Goal: Book appointment/travel/reservation

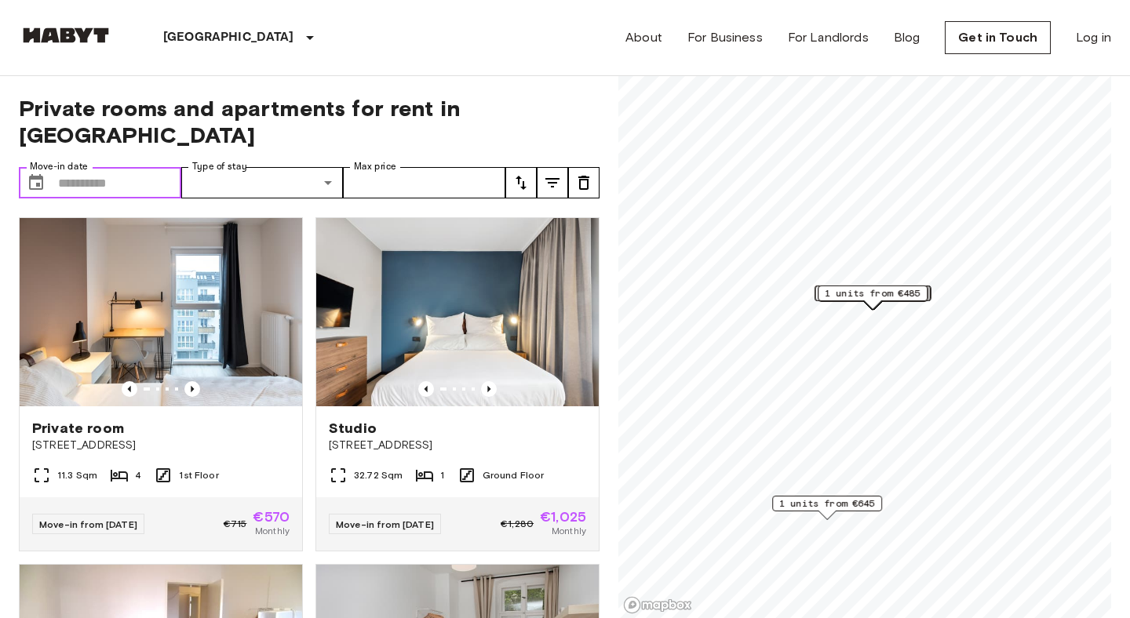
click at [146, 167] on input "Move-in date" at bounding box center [119, 182] width 123 height 31
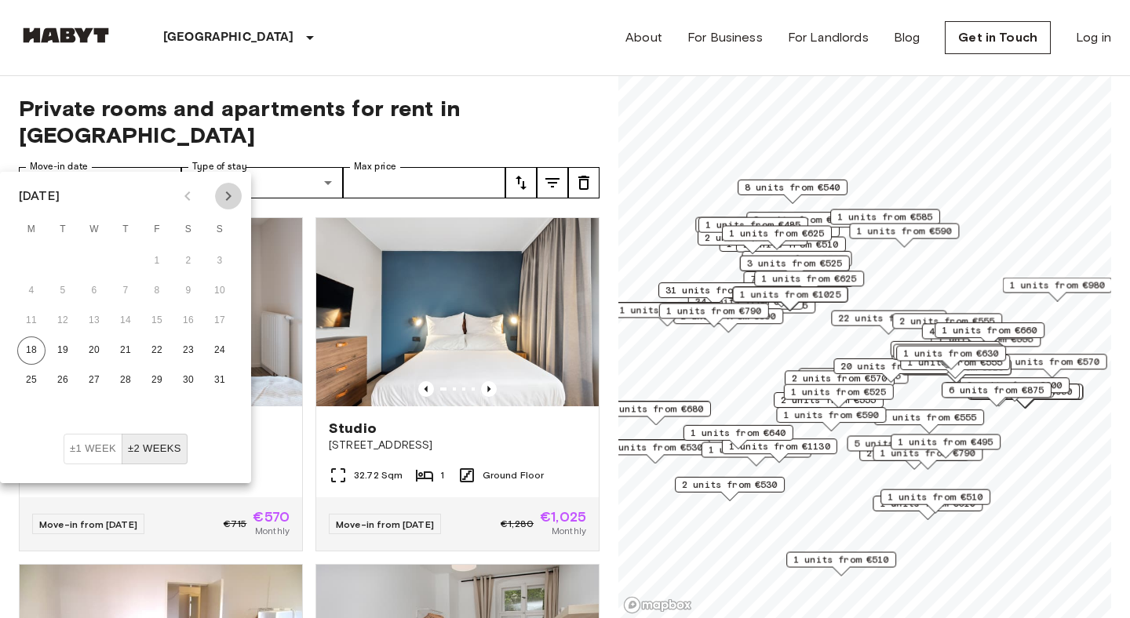
click at [222, 190] on icon "Next month" at bounding box center [228, 196] width 19 height 19
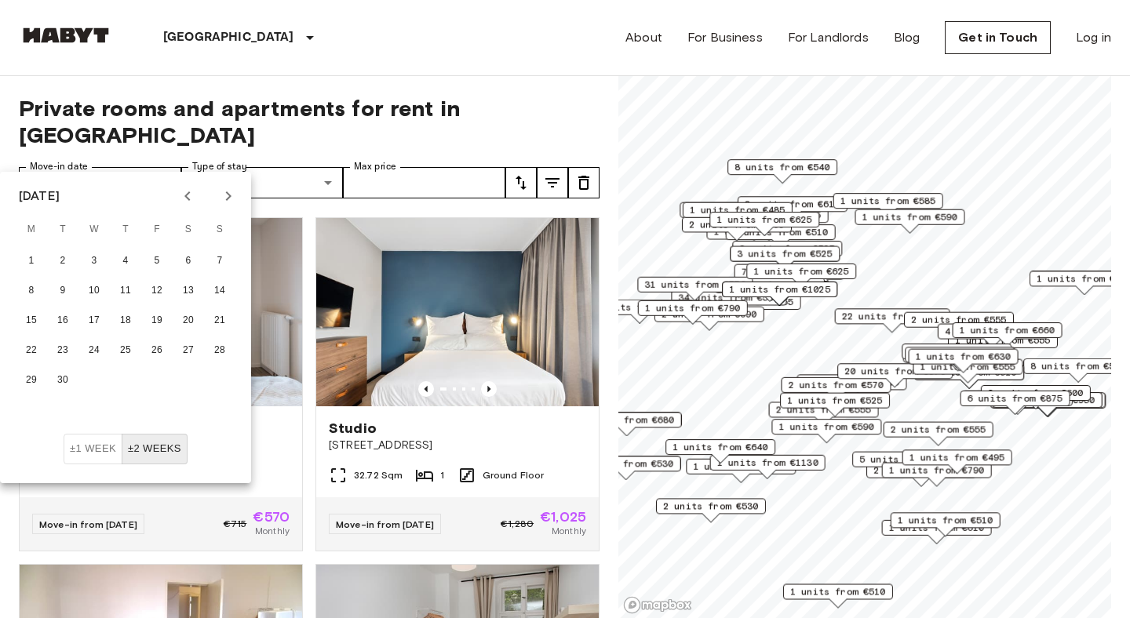
click at [222, 190] on icon "Next month" at bounding box center [228, 196] width 19 height 19
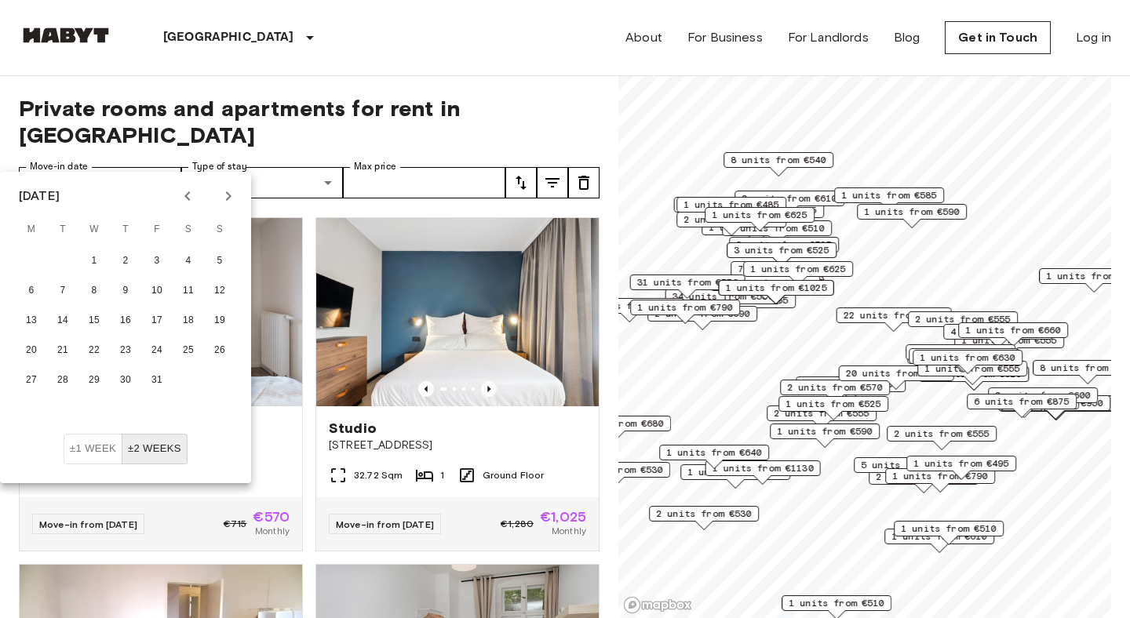
click at [222, 190] on icon "Next month" at bounding box center [228, 196] width 19 height 19
click at [231, 197] on icon "Next month" at bounding box center [228, 196] width 19 height 19
click at [85, 260] on button "3" at bounding box center [94, 261] width 28 height 28
type input "**********"
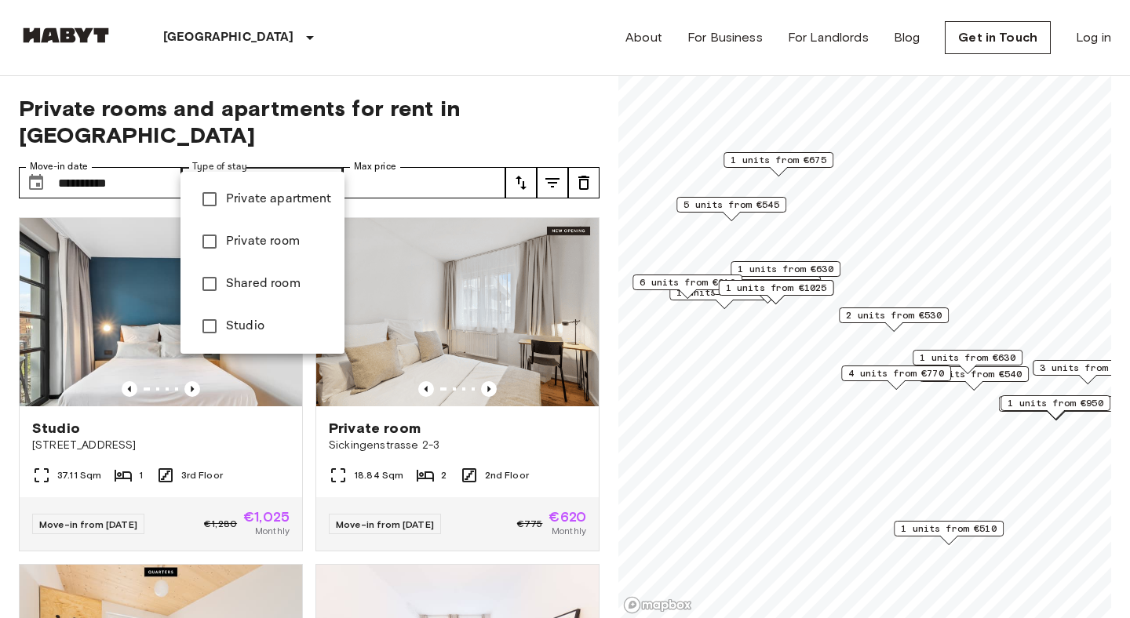
click at [290, 158] on div at bounding box center [565, 309] width 1130 height 618
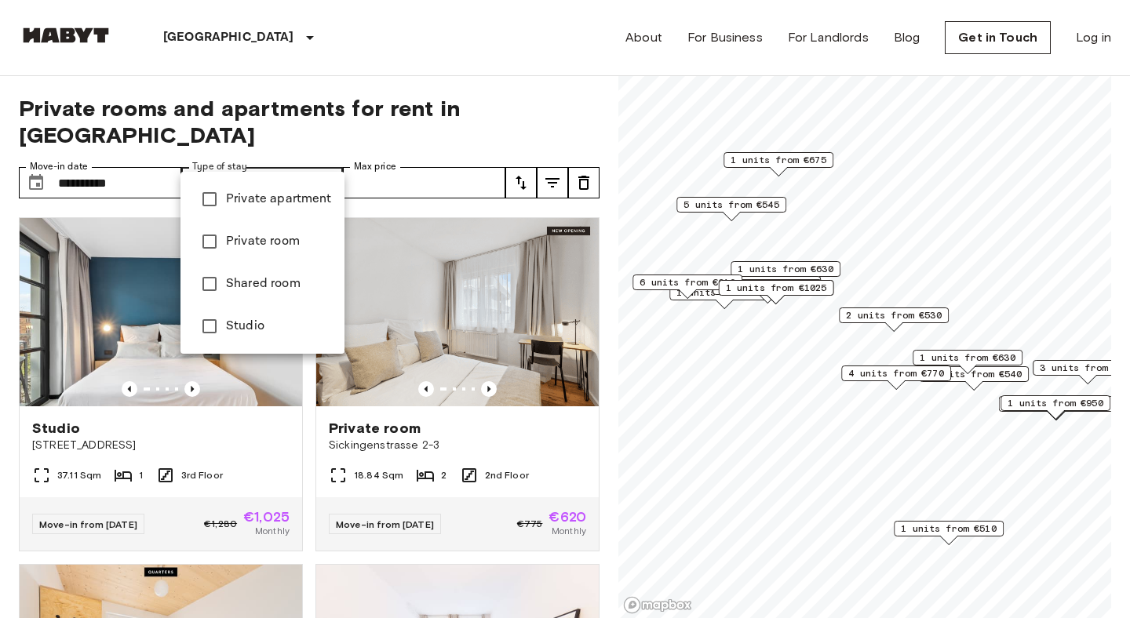
click at [275, 229] on li "Private room" at bounding box center [263, 242] width 164 height 42
type input "**********"
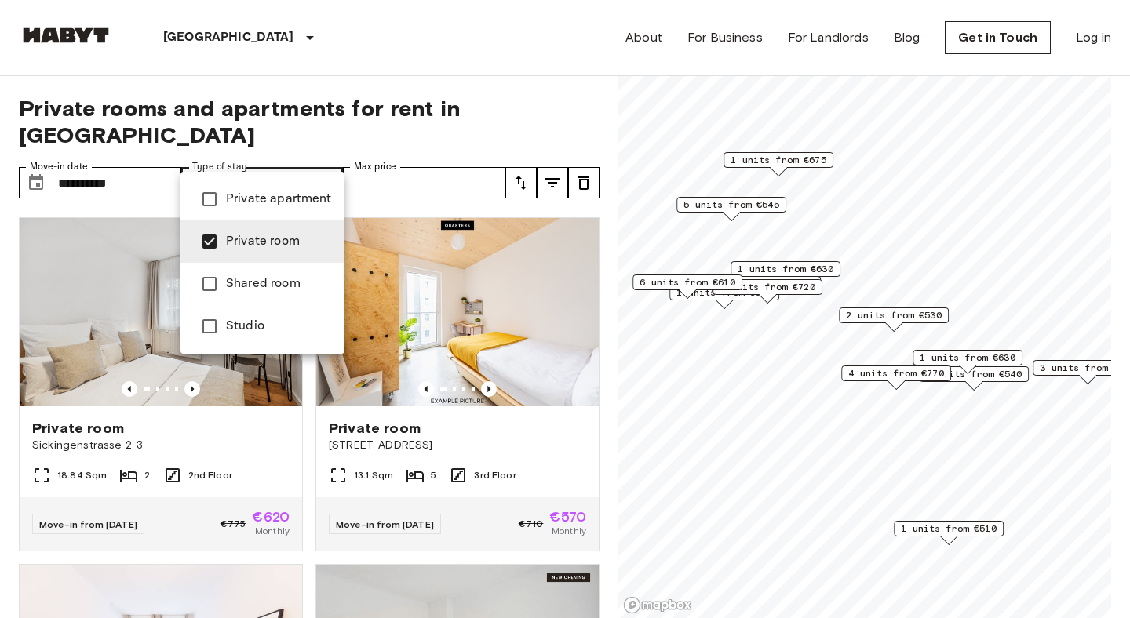
click at [402, 89] on div at bounding box center [565, 309] width 1130 height 618
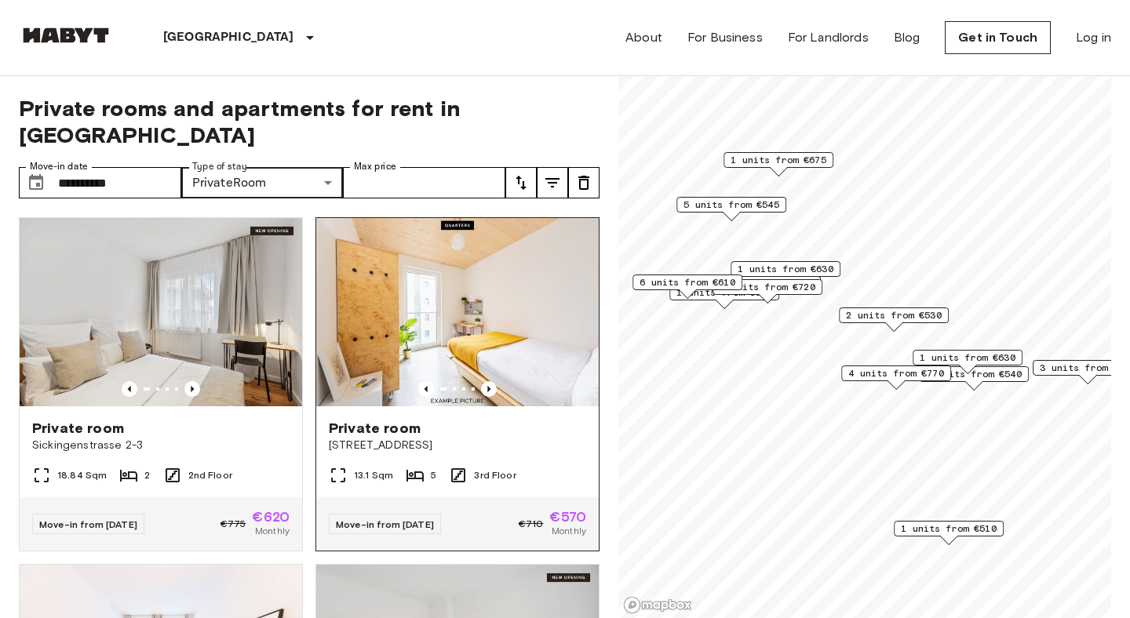
click at [414, 419] on span "Private room" at bounding box center [375, 428] width 92 height 19
click at [488, 381] on icon "Previous image" at bounding box center [489, 389] width 16 height 16
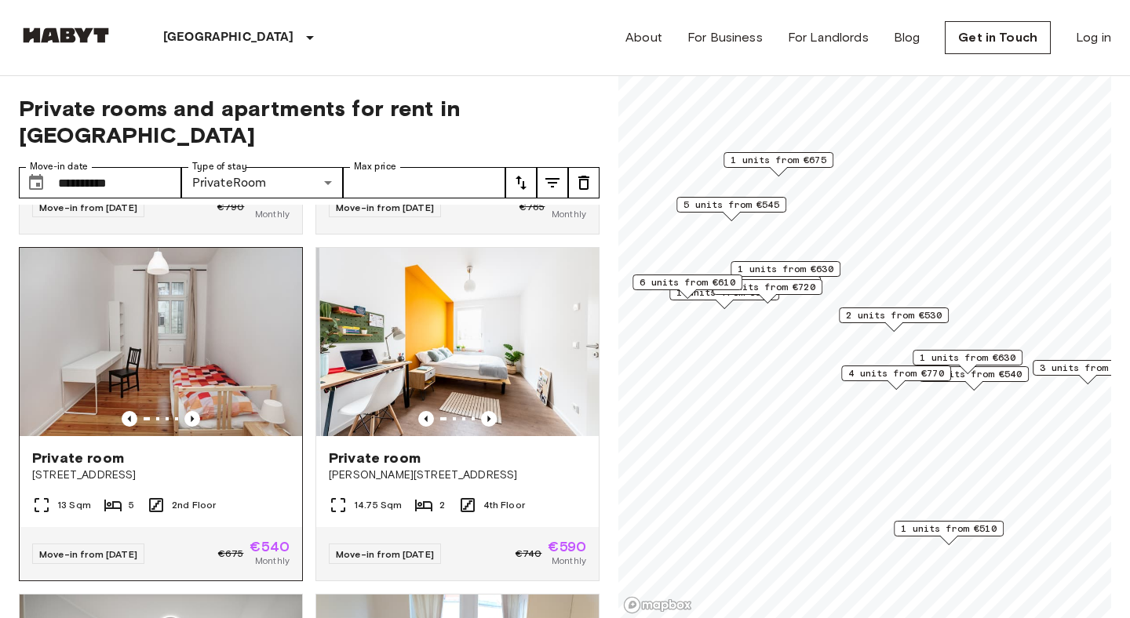
scroll to position [675, 0]
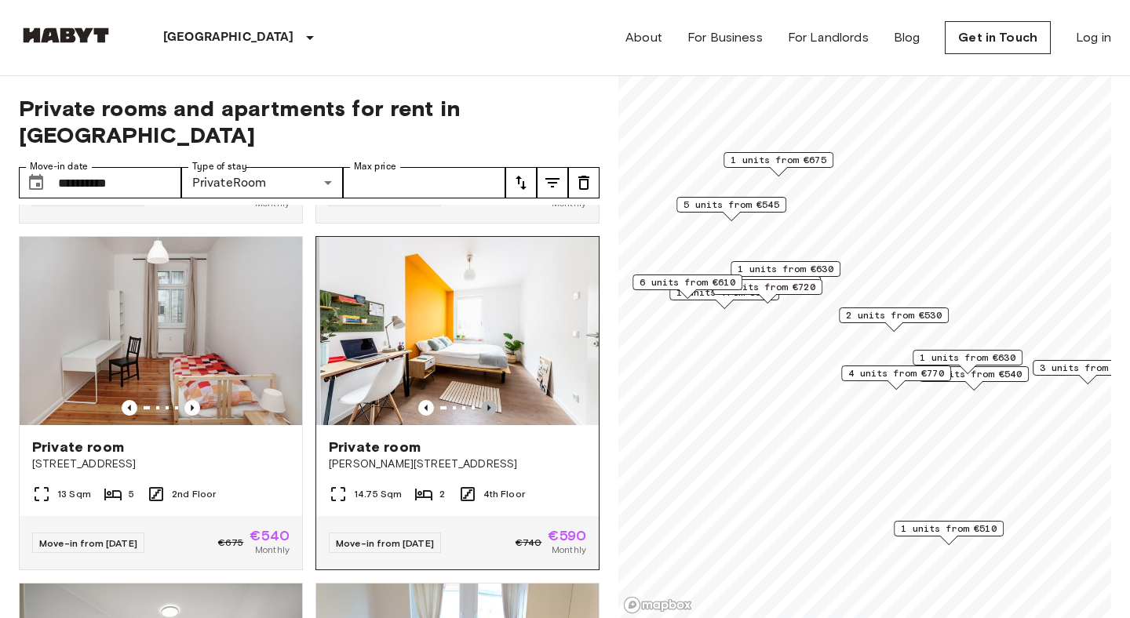
click at [489, 400] on icon "Previous image" at bounding box center [489, 408] width 16 height 16
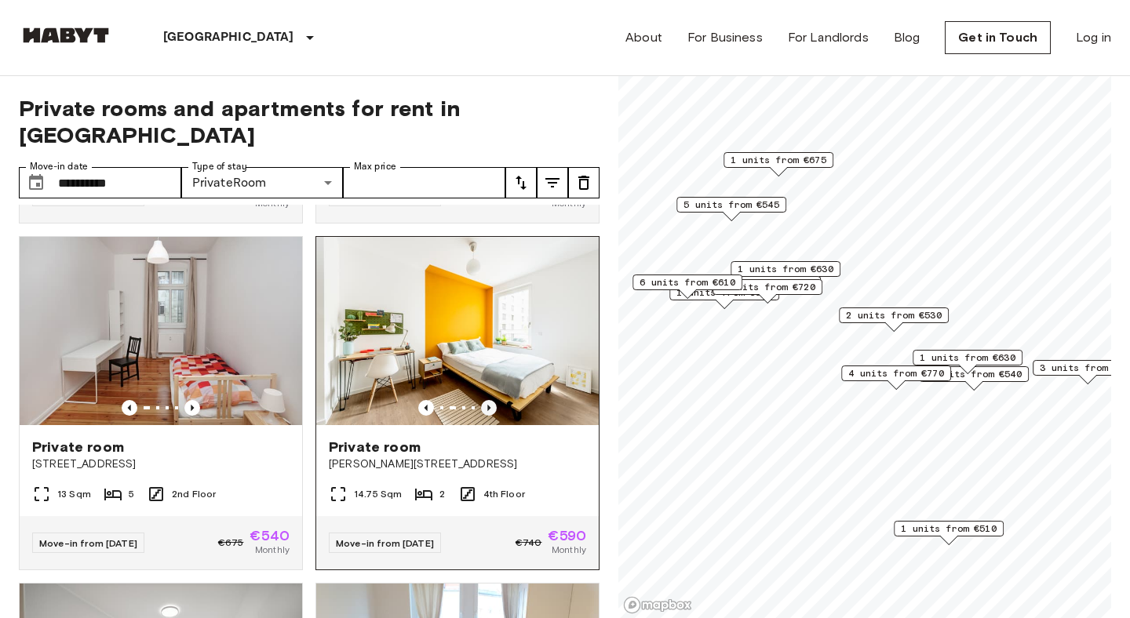
click at [489, 400] on icon "Previous image" at bounding box center [489, 408] width 16 height 16
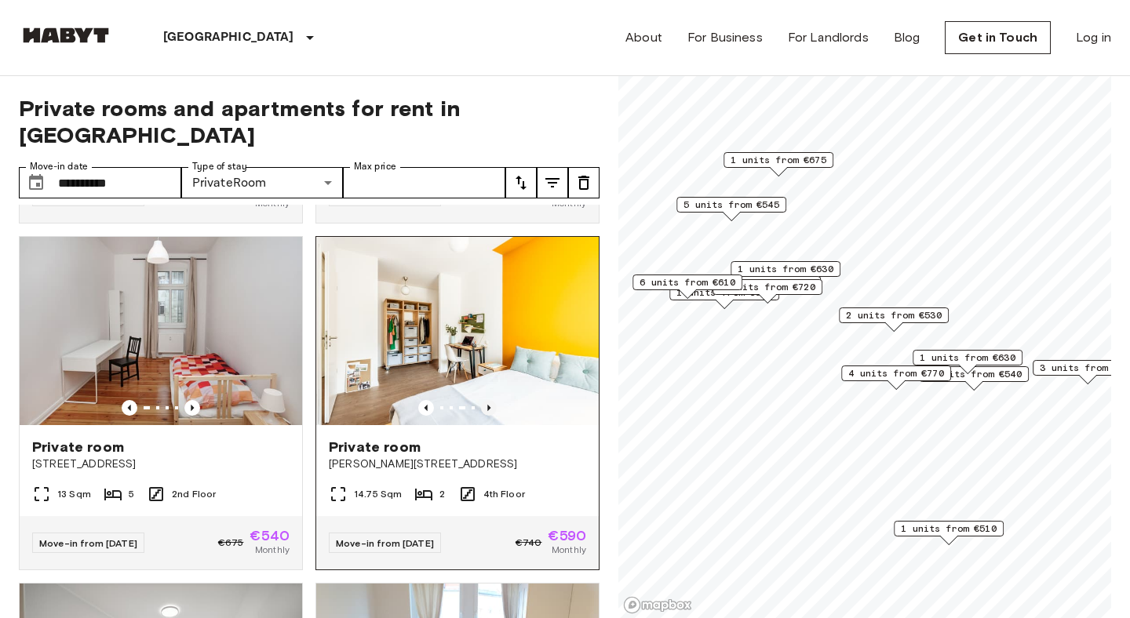
click at [489, 400] on icon "Previous image" at bounding box center [489, 408] width 16 height 16
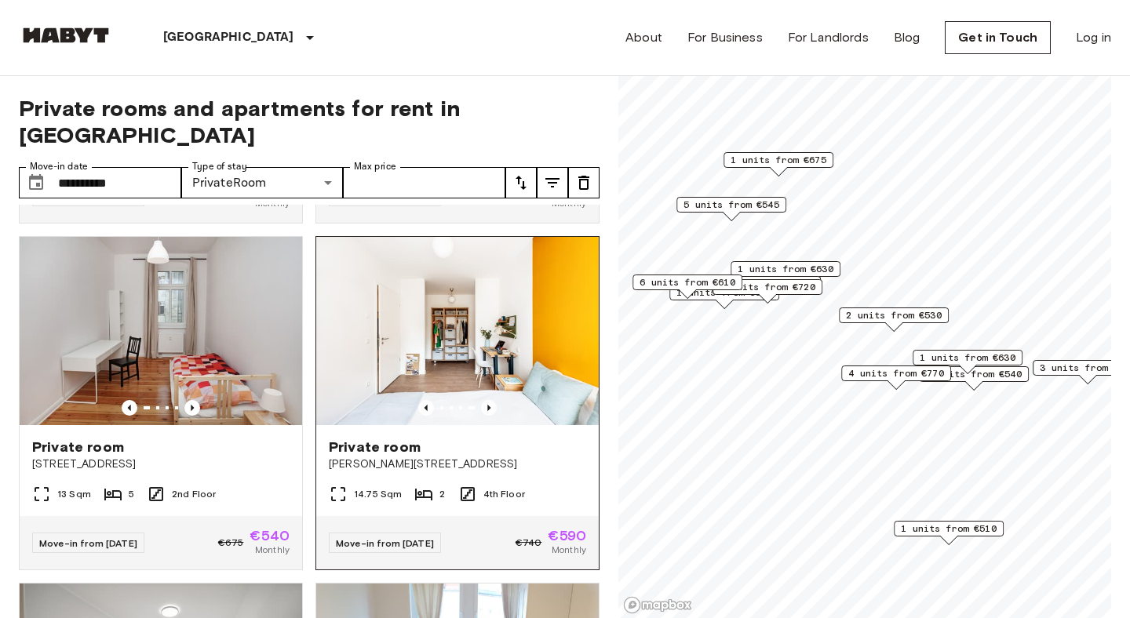
click at [445, 457] on span "Klara-Franke-Straße 20" at bounding box center [457, 465] width 257 height 16
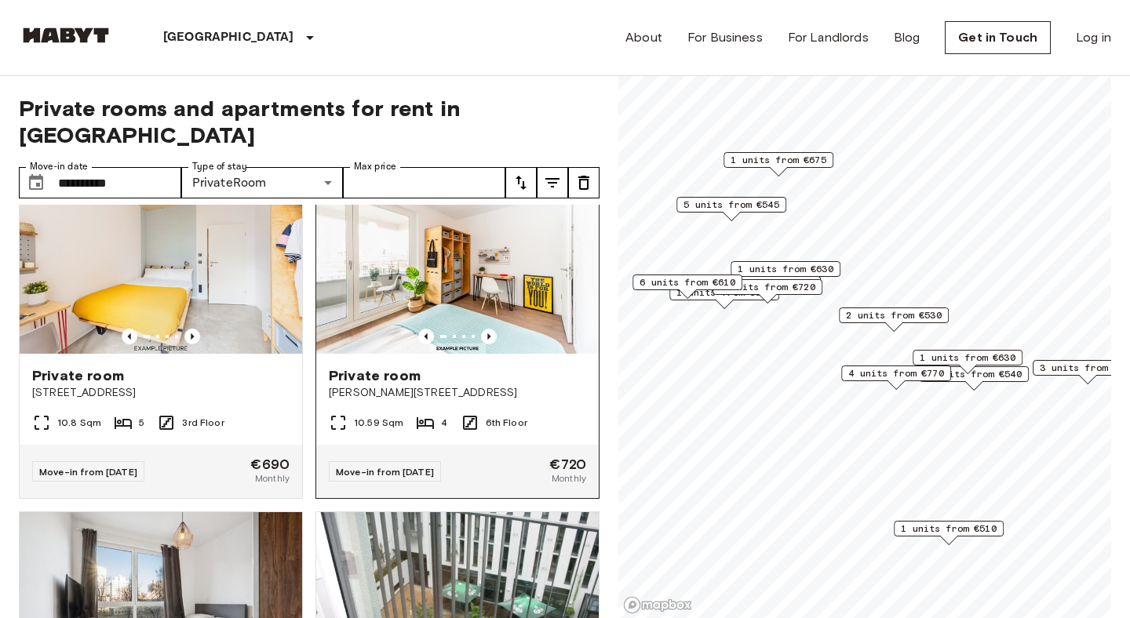
scroll to position [3172, 0]
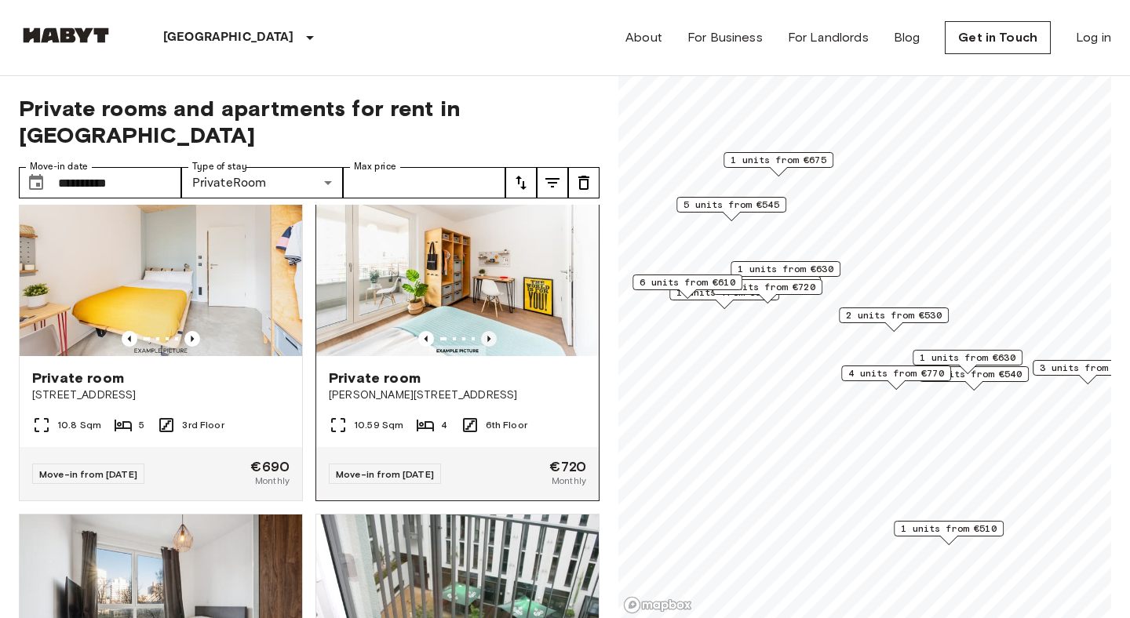
click at [487, 331] on icon "Previous image" at bounding box center [489, 339] width 16 height 16
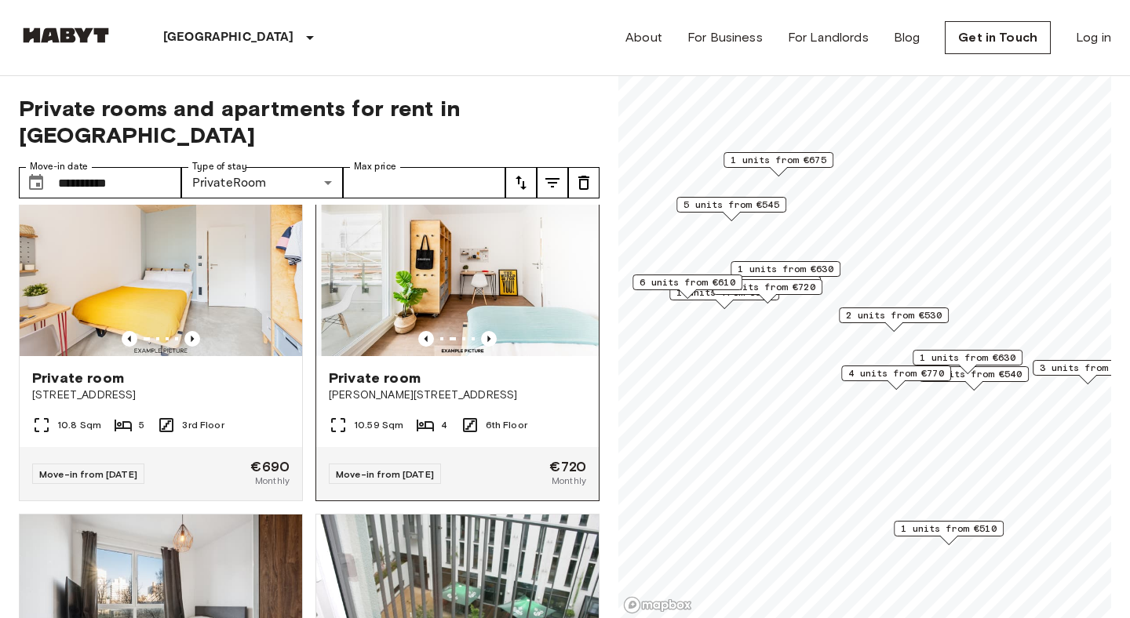
click at [472, 369] on div "Private room" at bounding box center [457, 378] width 257 height 19
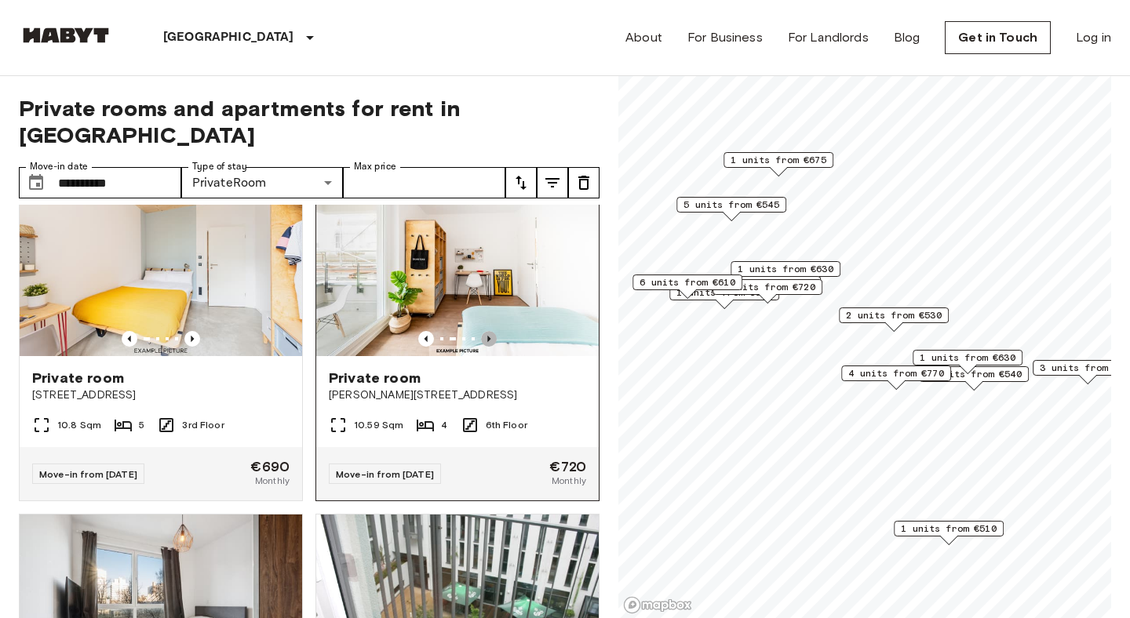
click at [491, 331] on icon "Previous image" at bounding box center [489, 339] width 16 height 16
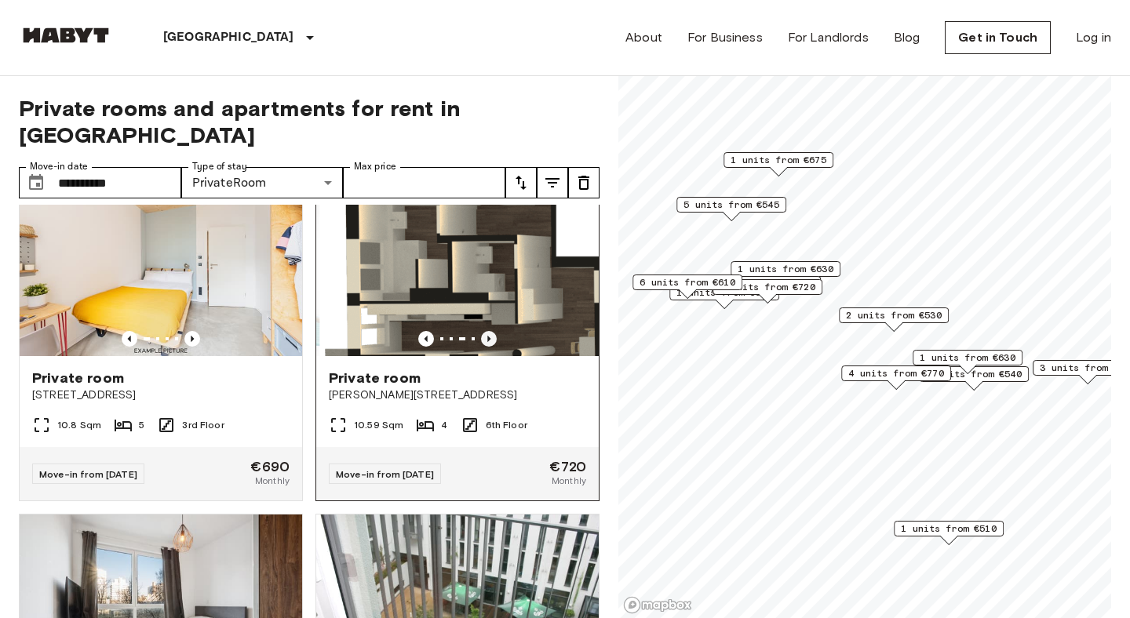
click at [491, 331] on icon "Previous image" at bounding box center [489, 339] width 16 height 16
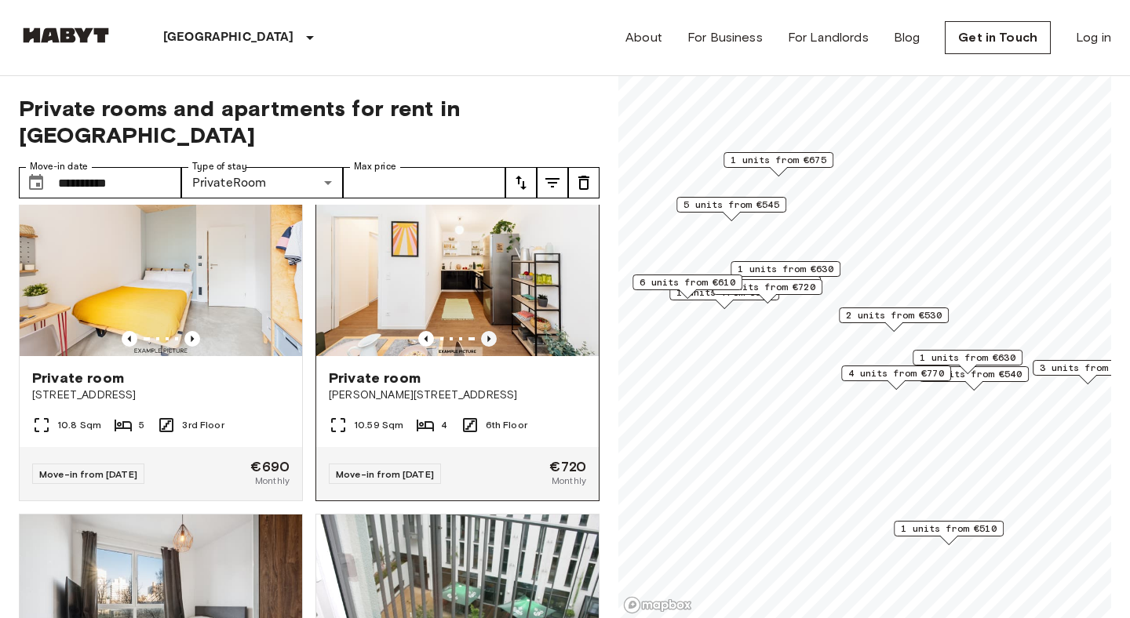
click at [491, 331] on icon "Previous image" at bounding box center [489, 339] width 16 height 16
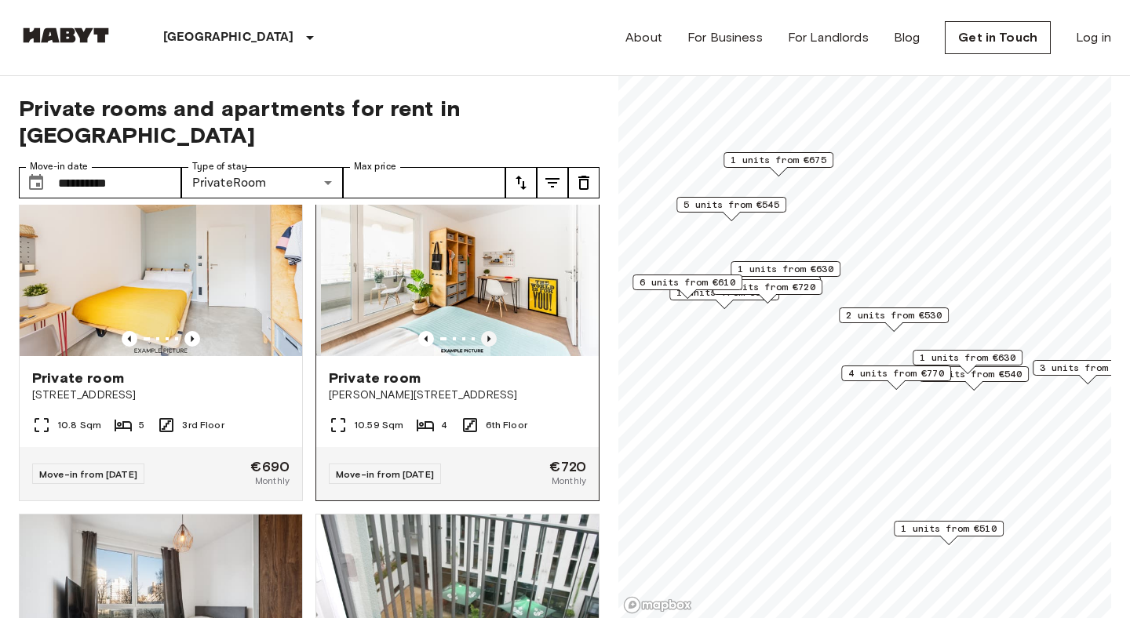
click at [491, 331] on icon "Previous image" at bounding box center [489, 339] width 16 height 16
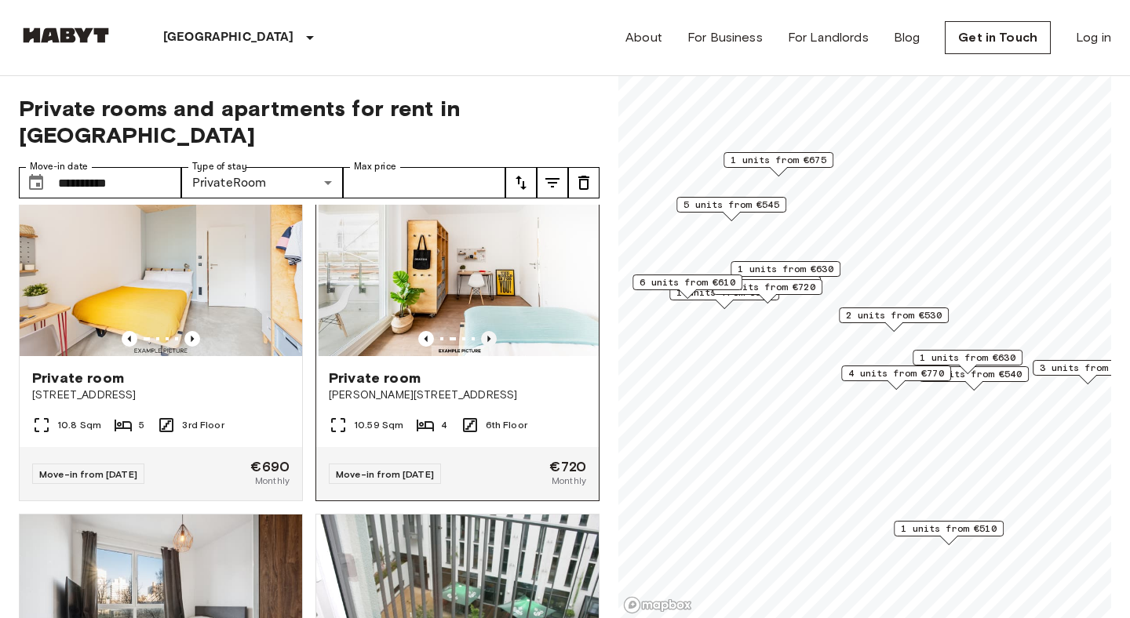
click at [491, 331] on icon "Previous image" at bounding box center [489, 339] width 16 height 16
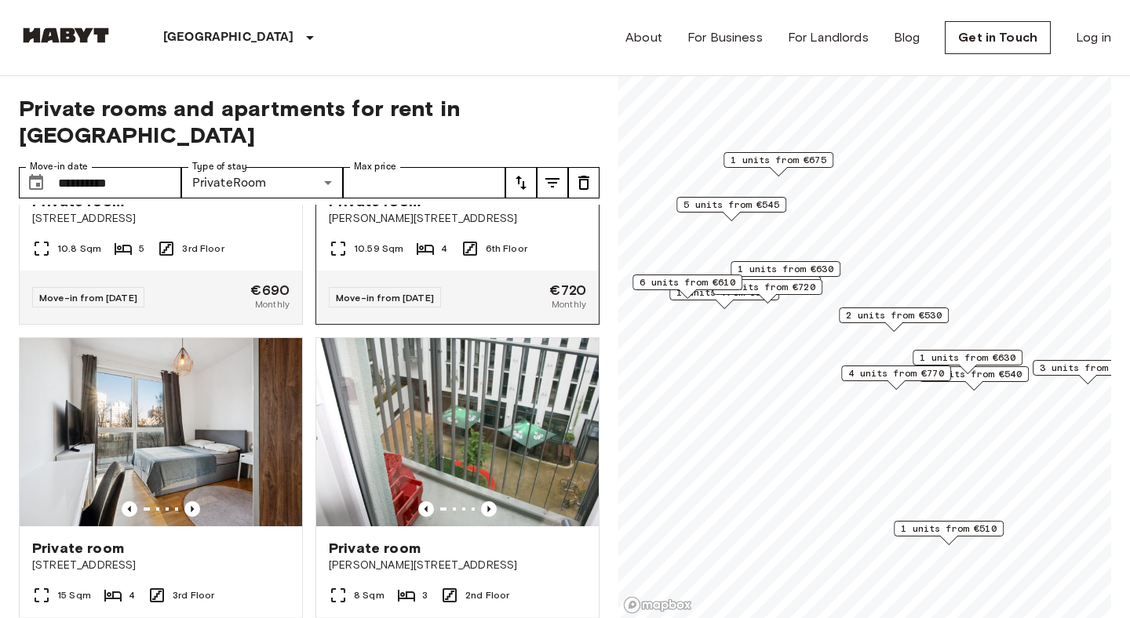
scroll to position [3426, 0]
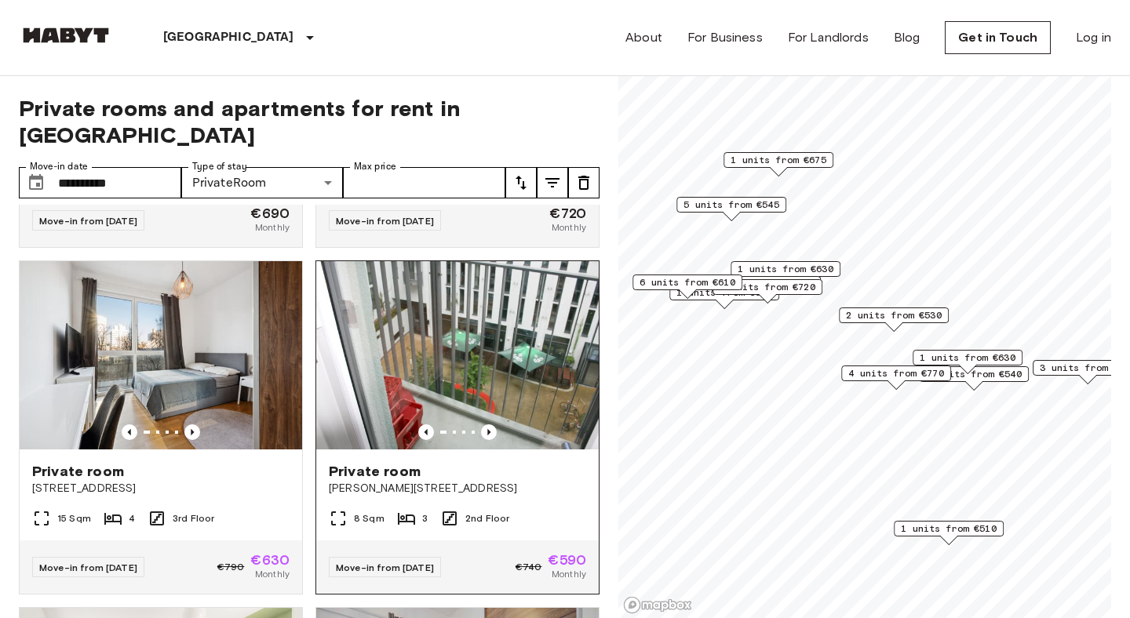
click at [487, 396] on img at bounding box center [457, 355] width 283 height 188
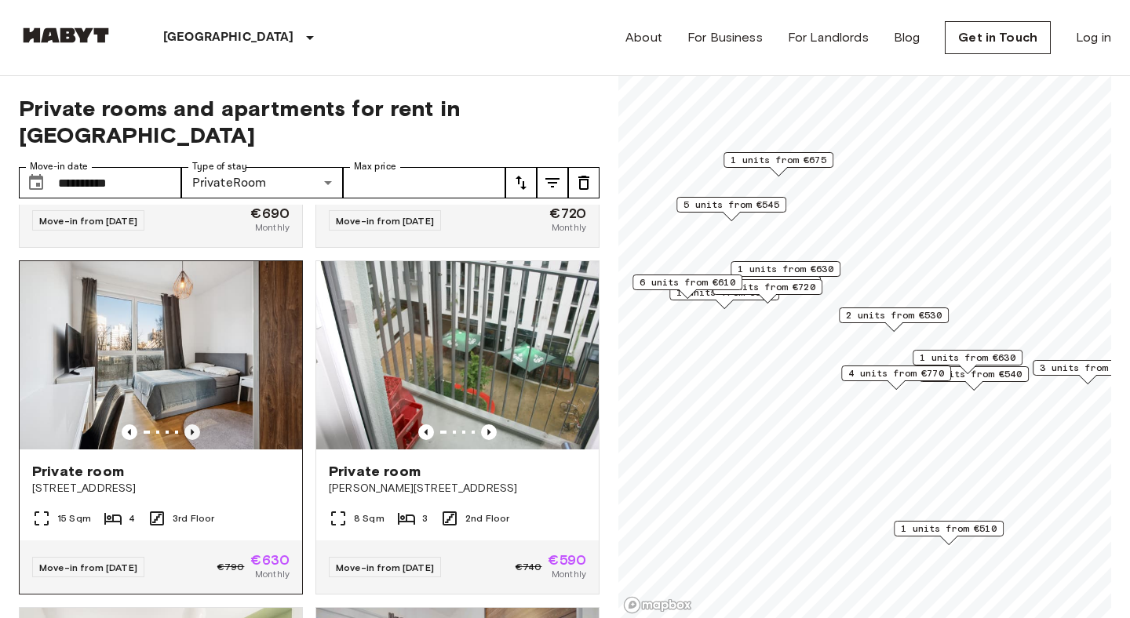
click at [195, 425] on icon "Previous image" at bounding box center [192, 433] width 16 height 16
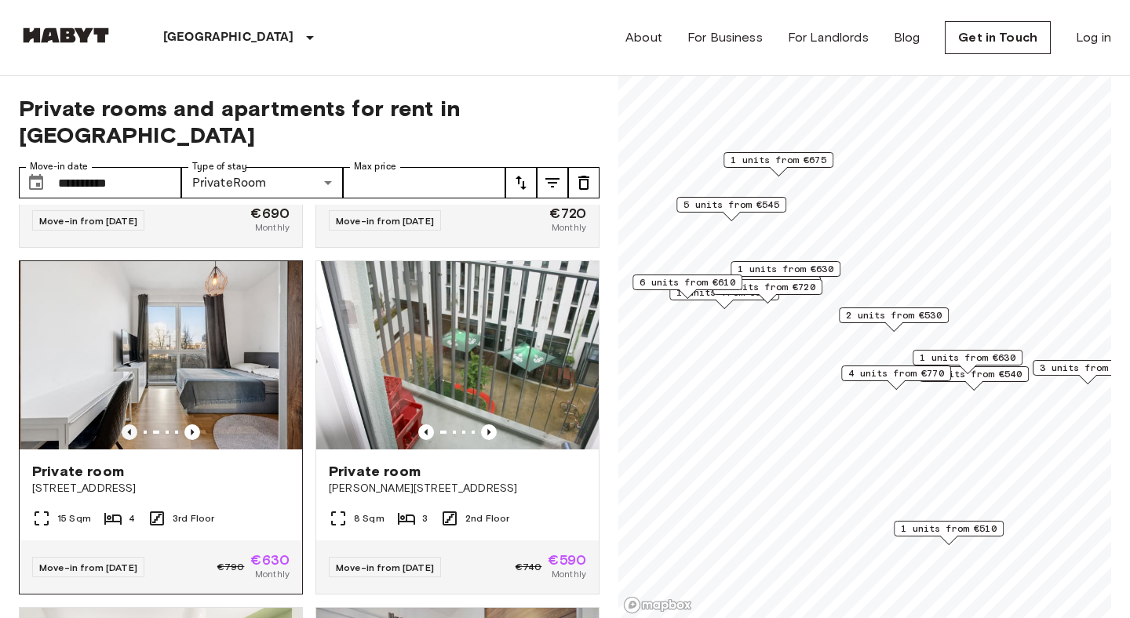
click at [128, 425] on icon "Previous image" at bounding box center [130, 433] width 16 height 16
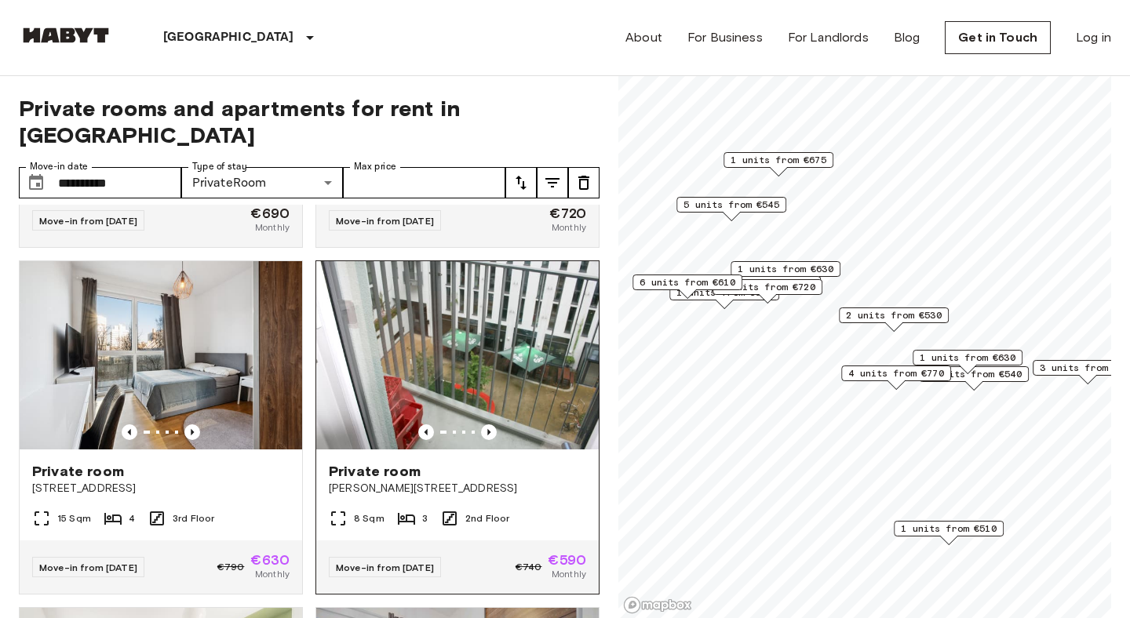
scroll to position [3448, 0]
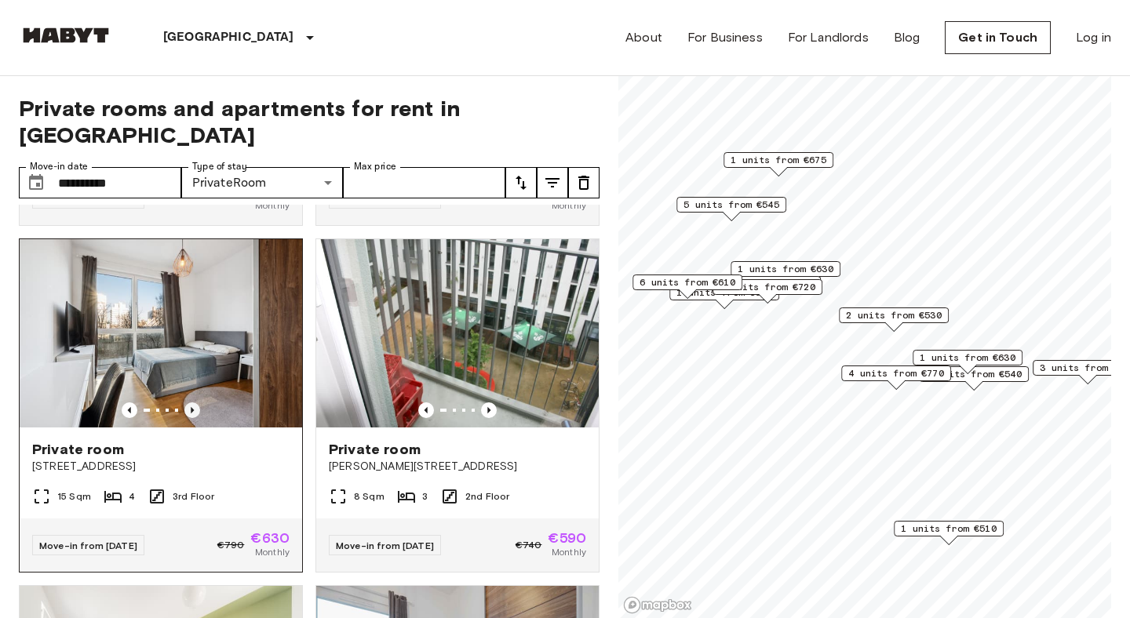
click at [195, 403] on icon "Previous image" at bounding box center [192, 411] width 16 height 16
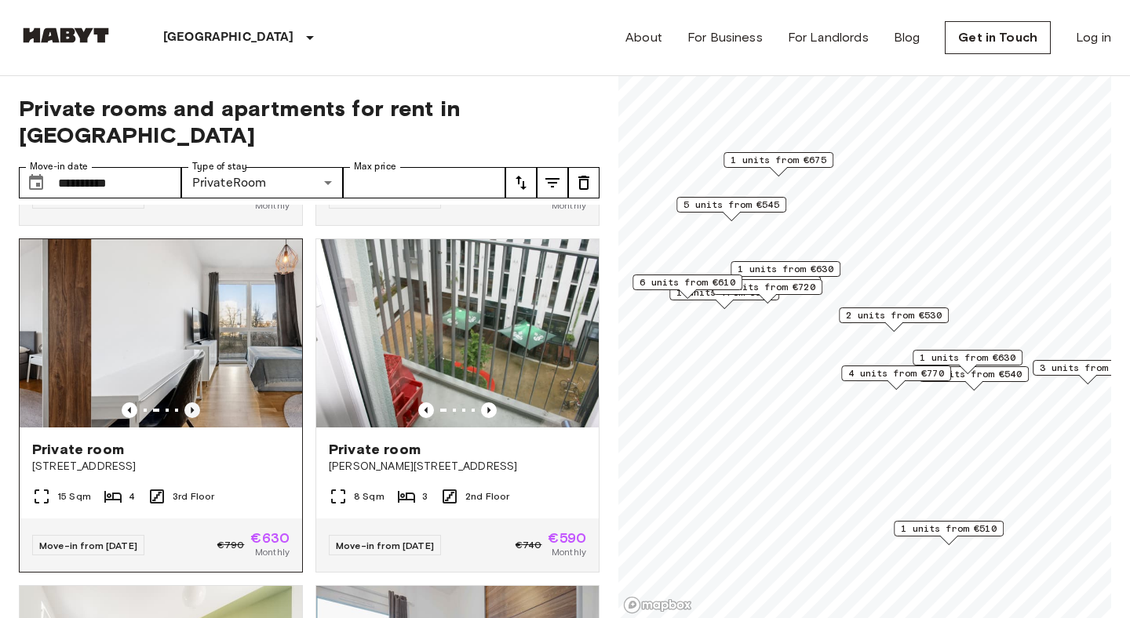
click at [195, 403] on icon "Previous image" at bounding box center [192, 411] width 16 height 16
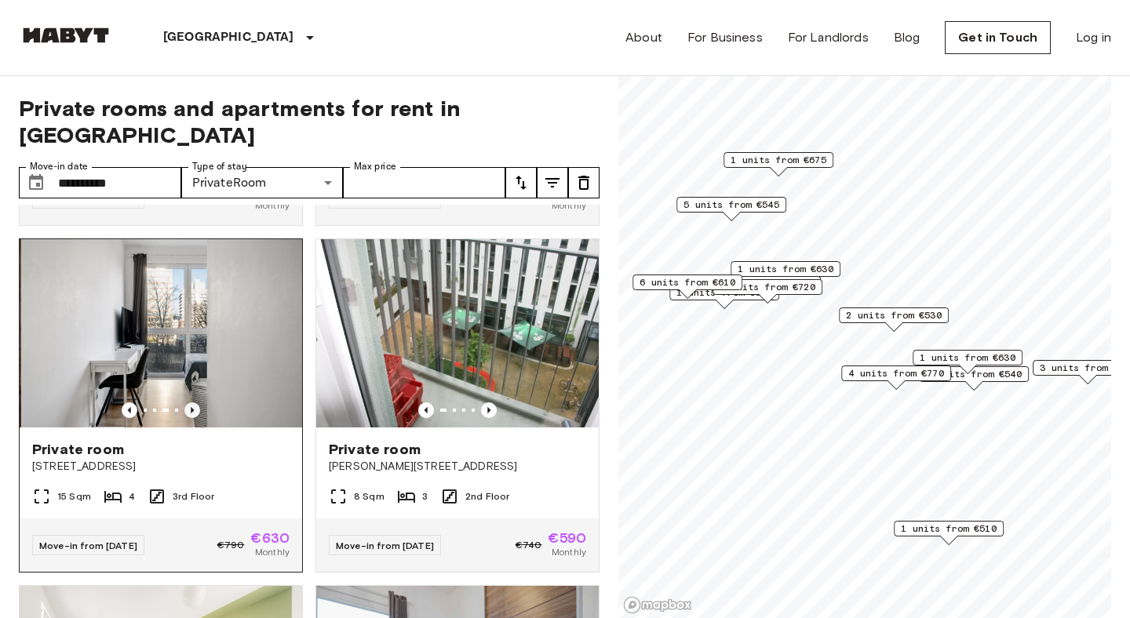
click at [195, 403] on icon "Previous image" at bounding box center [192, 411] width 16 height 16
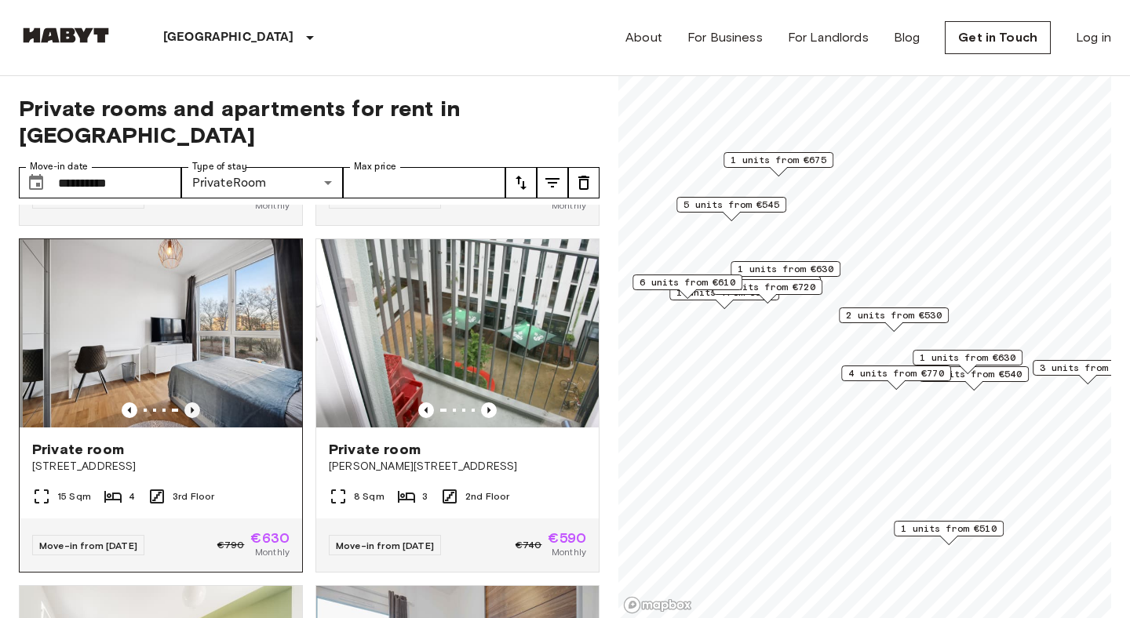
click at [195, 403] on icon "Previous image" at bounding box center [192, 411] width 16 height 16
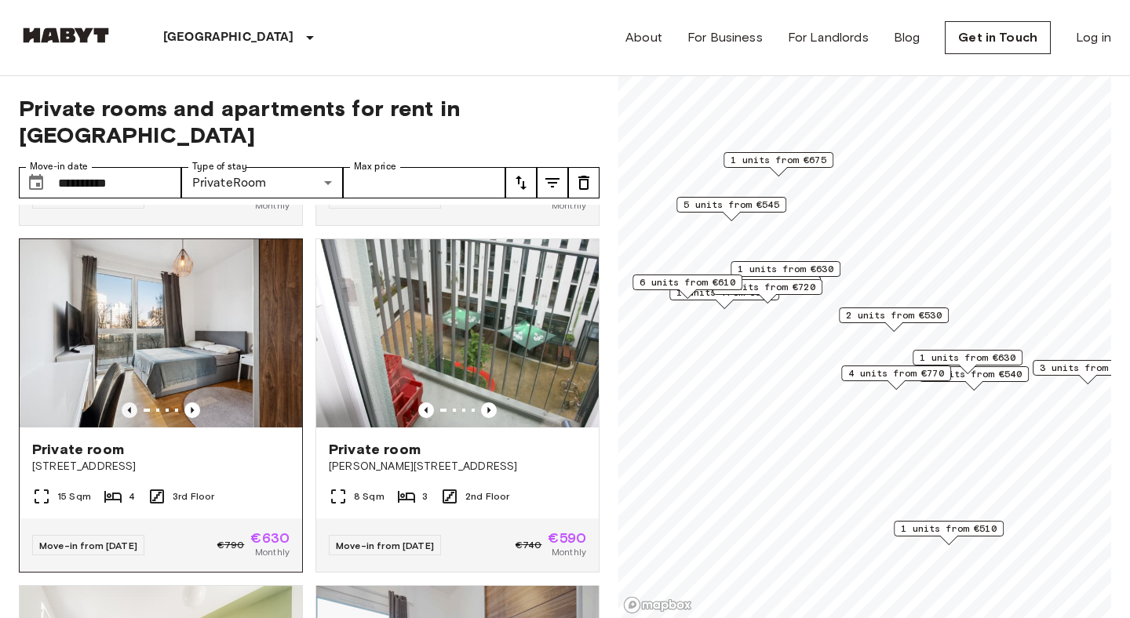
click at [130, 403] on icon "Previous image" at bounding box center [130, 411] width 16 height 16
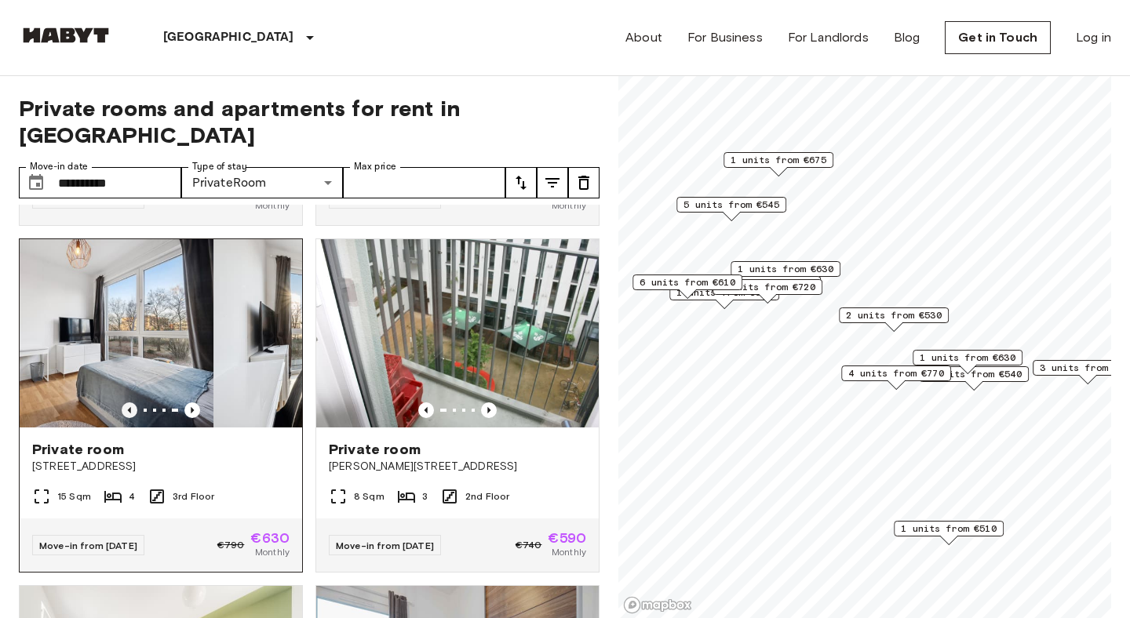
click at [130, 403] on icon "Previous image" at bounding box center [130, 411] width 16 height 16
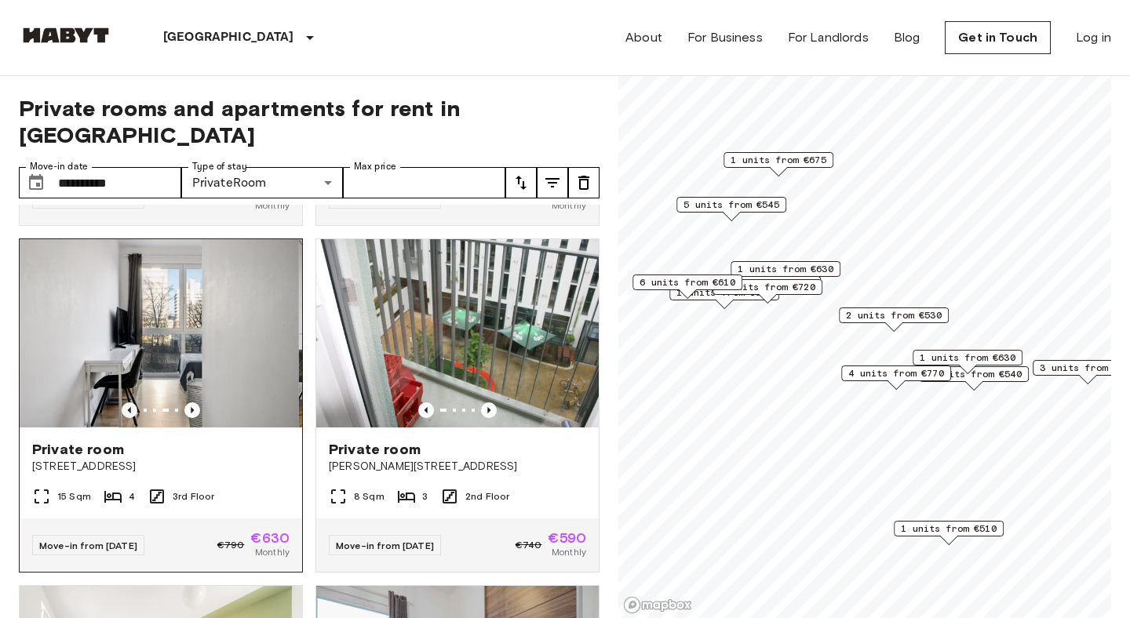
click at [130, 403] on icon "Previous image" at bounding box center [130, 411] width 16 height 16
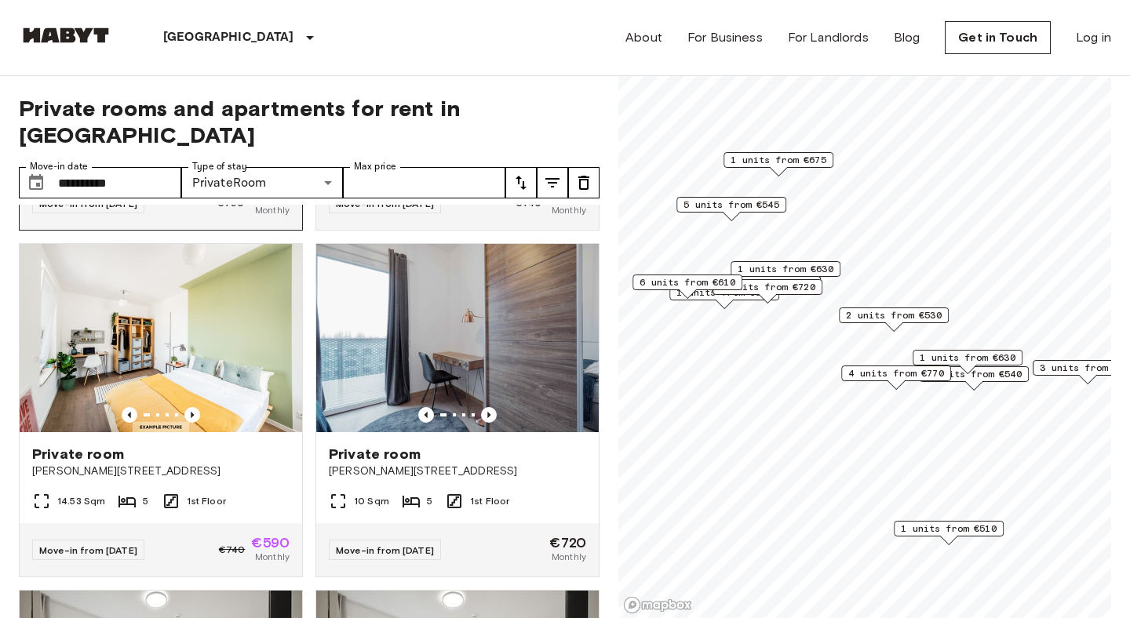
scroll to position [3799, 0]
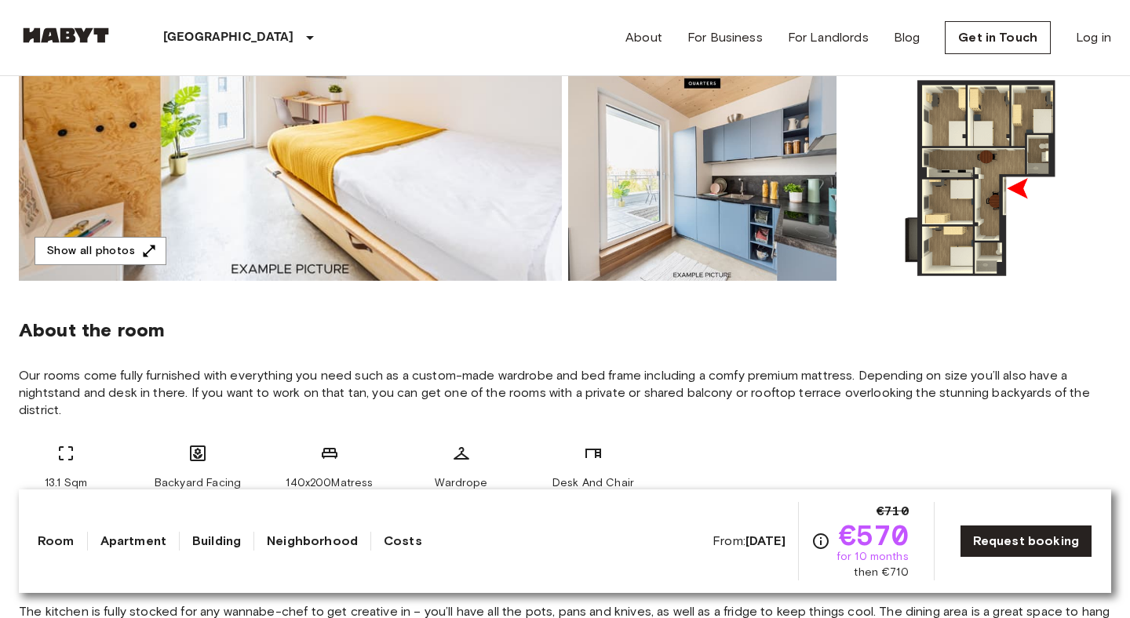
scroll to position [391, 0]
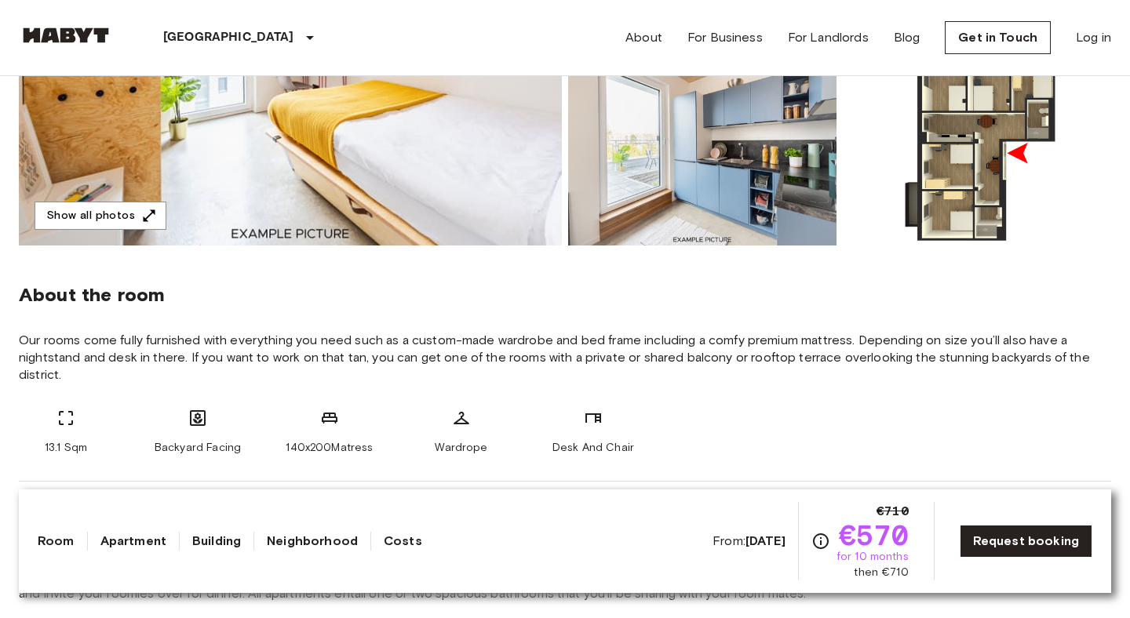
click at [891, 538] on span "€570" at bounding box center [874, 535] width 70 height 28
click at [860, 538] on span "€570" at bounding box center [874, 535] width 70 height 28
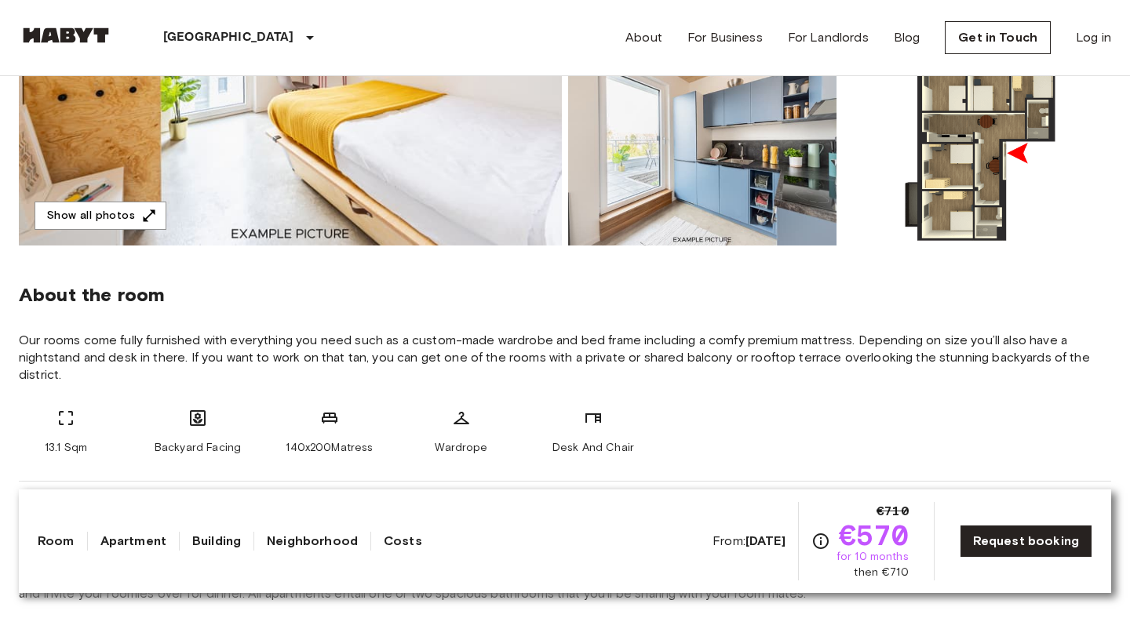
click at [878, 531] on span "€570" at bounding box center [874, 535] width 70 height 28
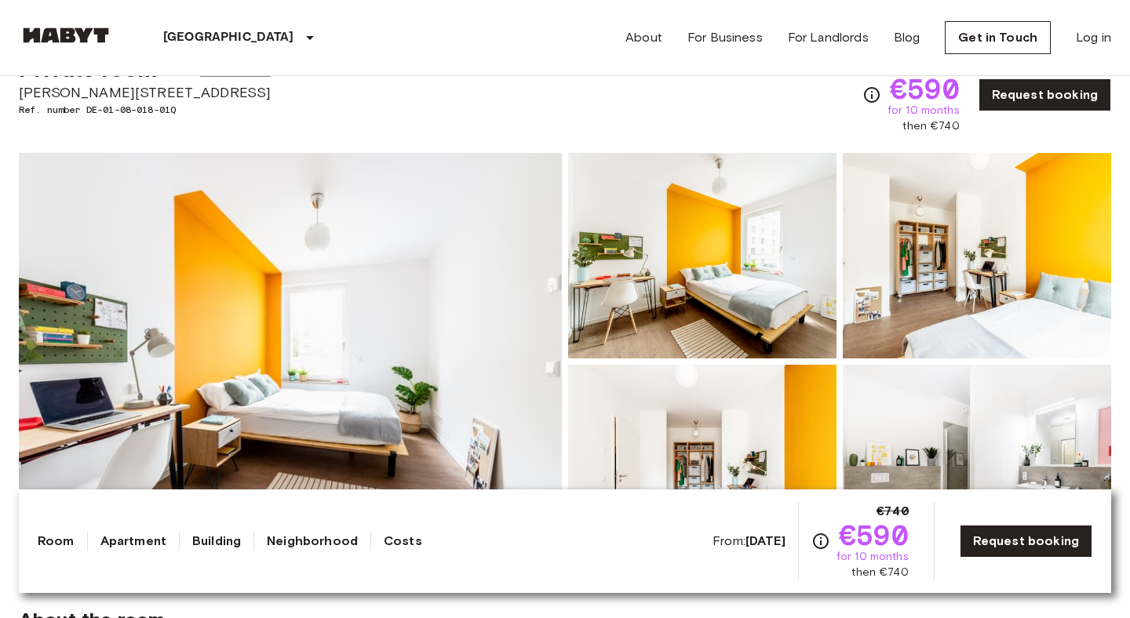
scroll to position [71, 0]
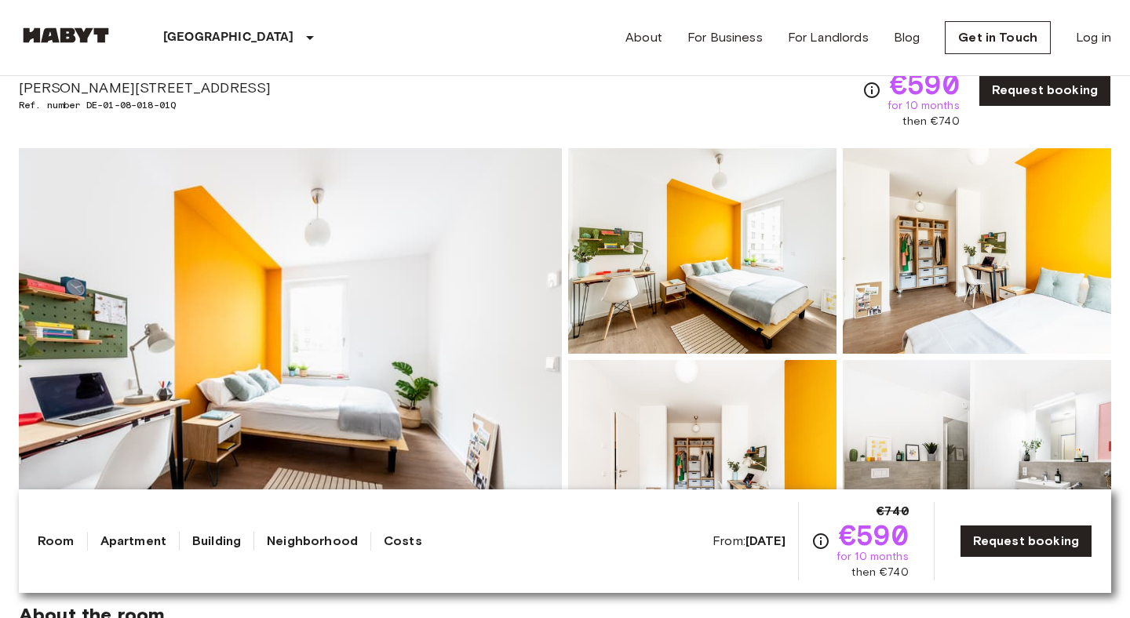
click at [757, 534] on b "[DATE]" at bounding box center [766, 541] width 40 height 15
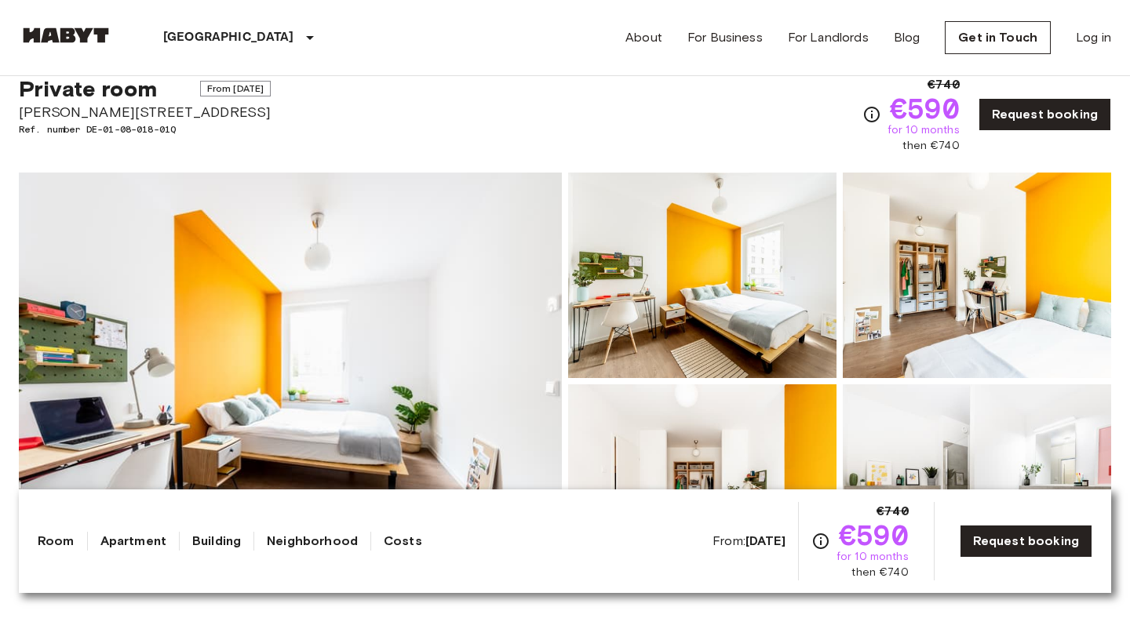
scroll to position [47, 0]
click at [866, 531] on span "€590" at bounding box center [874, 535] width 70 height 28
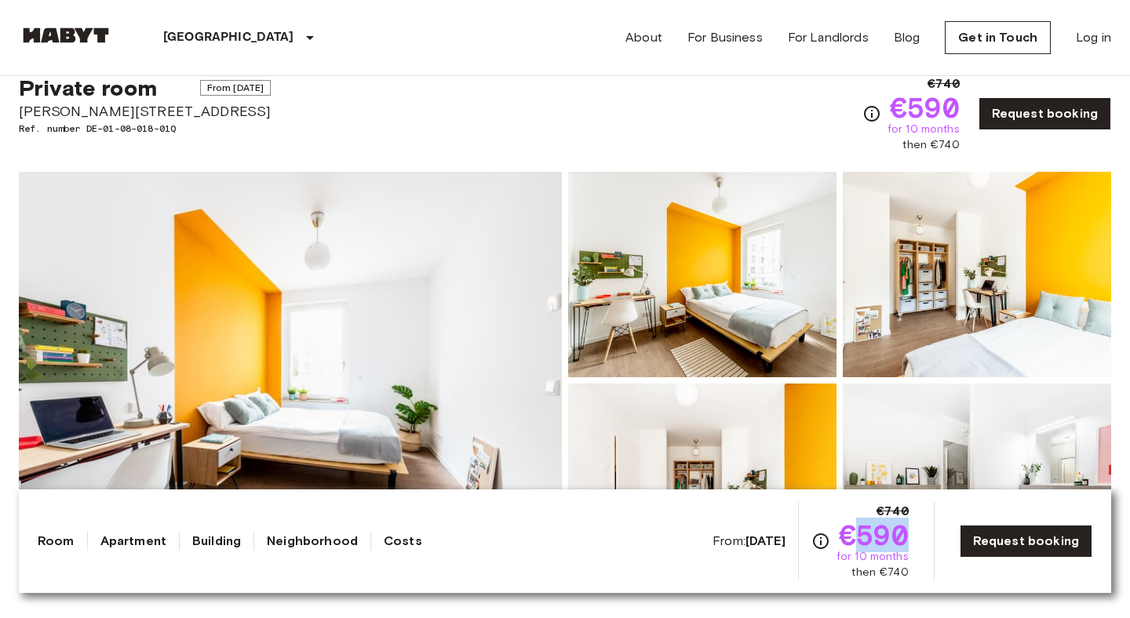
click at [866, 531] on span "€590" at bounding box center [874, 535] width 70 height 28
click at [818, 544] on div "From: Nov 19 2025 €740 €590 for 10 months then €740" at bounding box center [811, 541] width 196 height 78
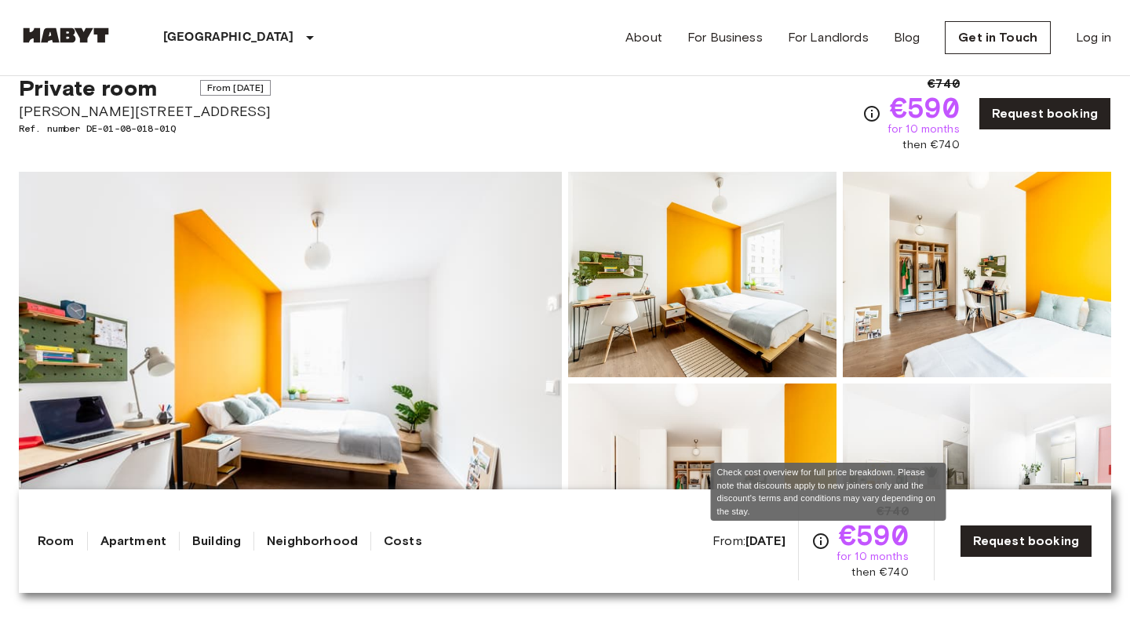
click at [829, 539] on icon "Check cost overview for full price breakdown. Please note that discounts apply …" at bounding box center [821, 542] width 16 height 16
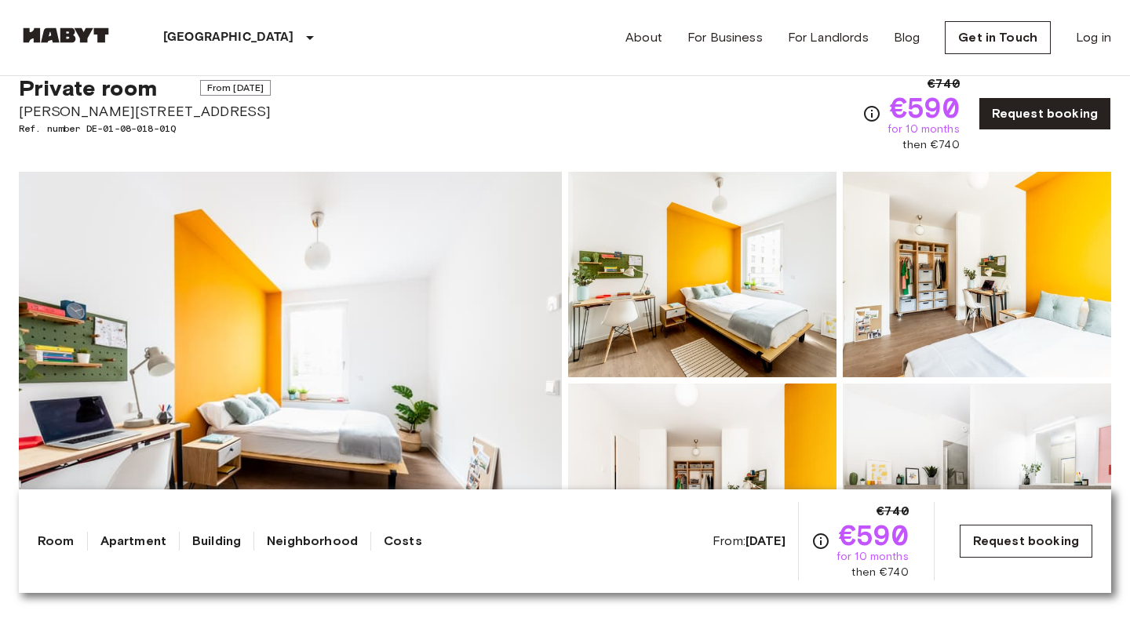
click at [1004, 539] on link "Request booking" at bounding box center [1026, 541] width 133 height 33
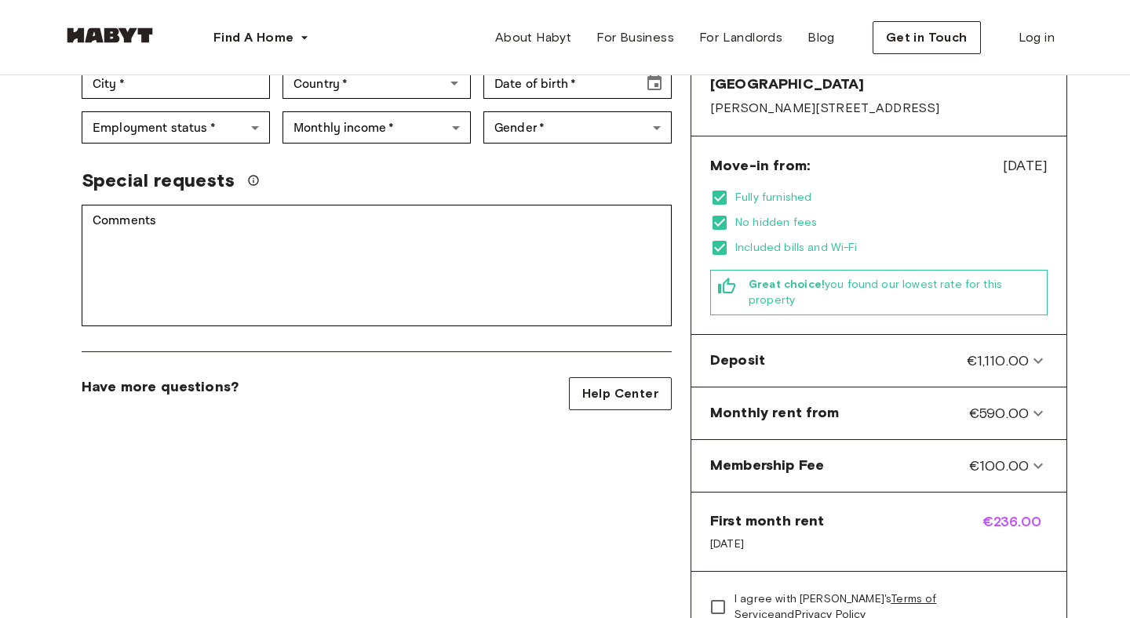
scroll to position [378, 0]
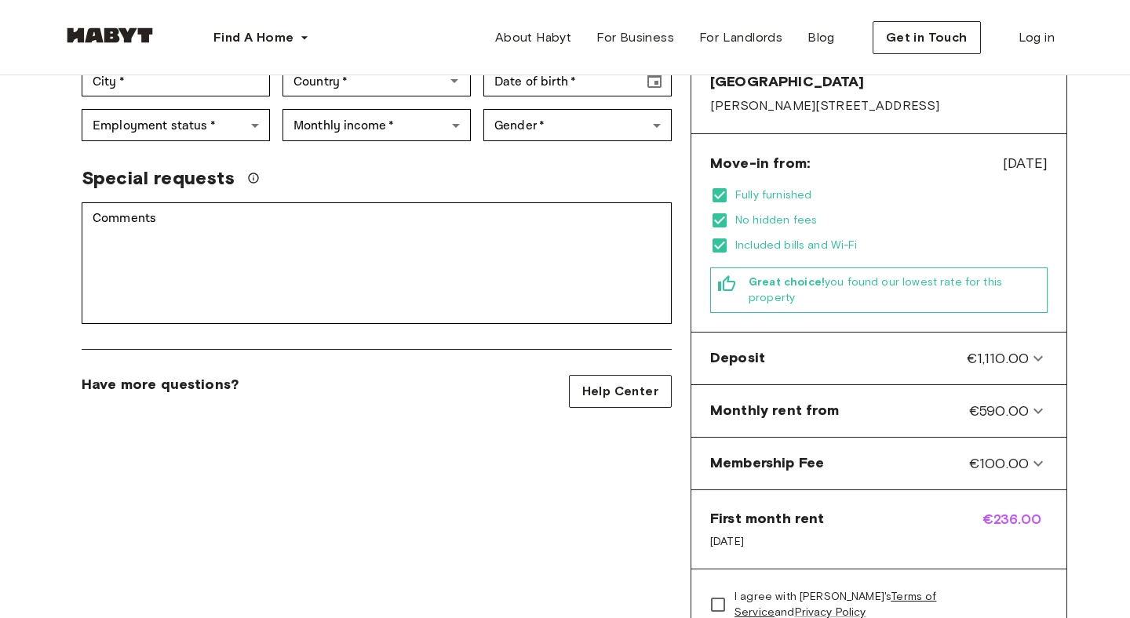
click at [750, 509] on span "First month rent" at bounding box center [767, 518] width 114 height 19
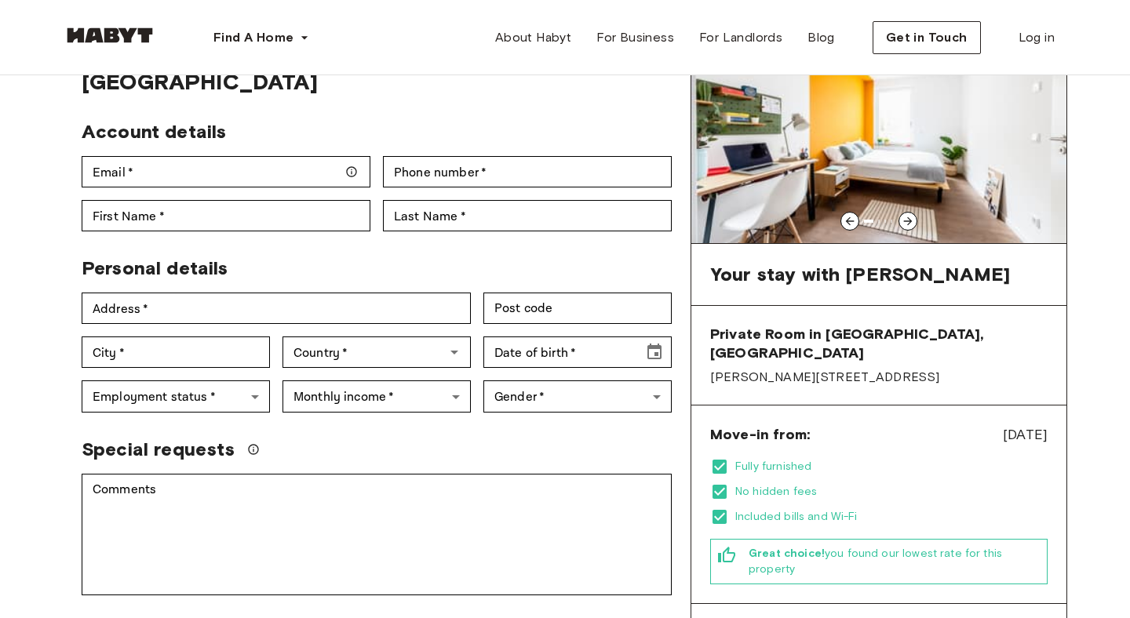
scroll to position [147, 0]
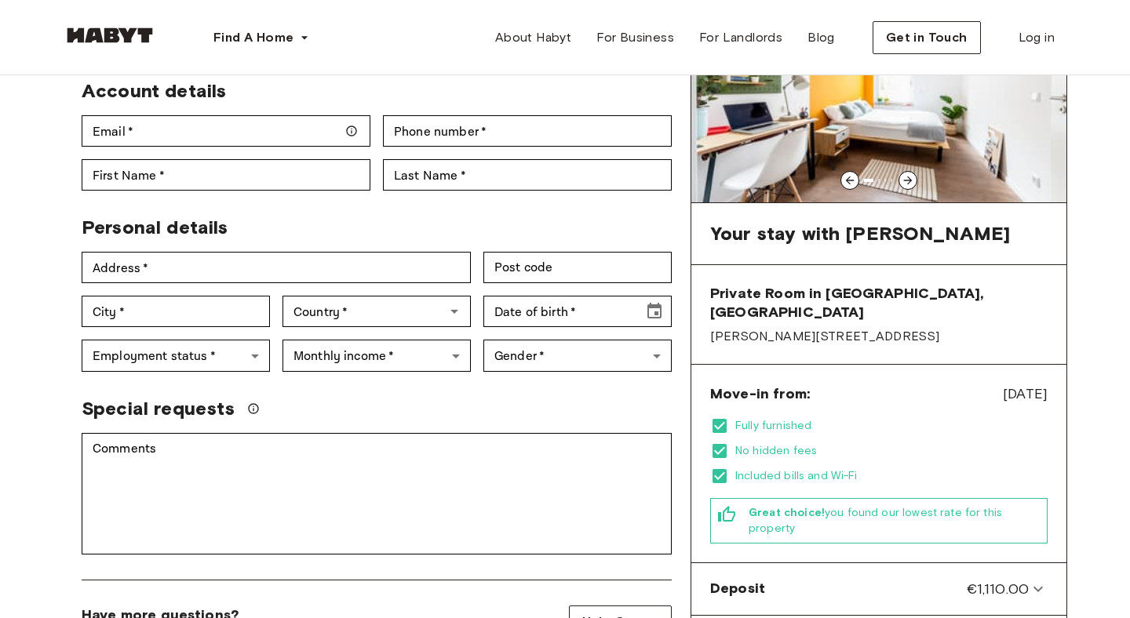
click at [733, 385] on span "Move-in from:" at bounding box center [760, 394] width 100 height 19
click at [1003, 384] on span "Nov 19, 2025" at bounding box center [1025, 394] width 45 height 20
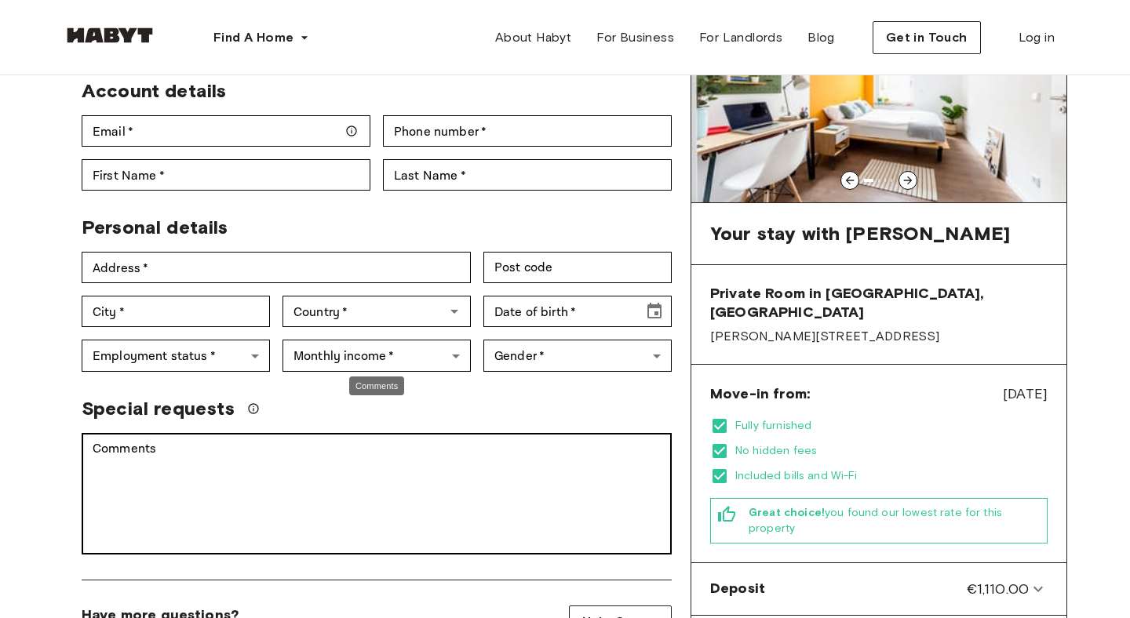
scroll to position [0, 0]
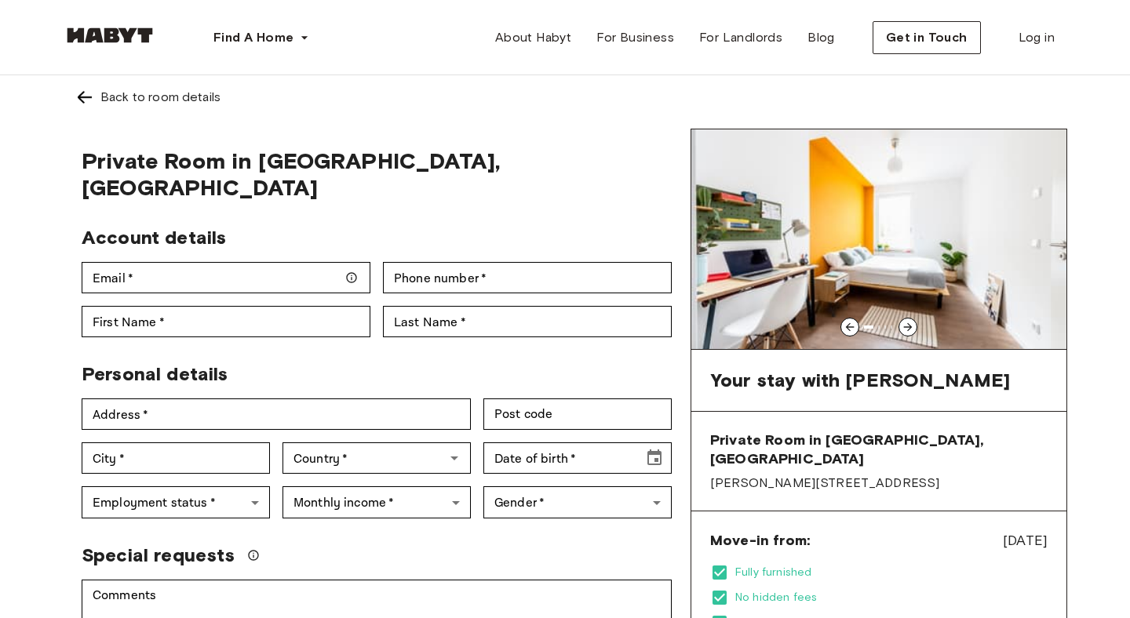
click at [85, 93] on img at bounding box center [84, 97] width 19 height 19
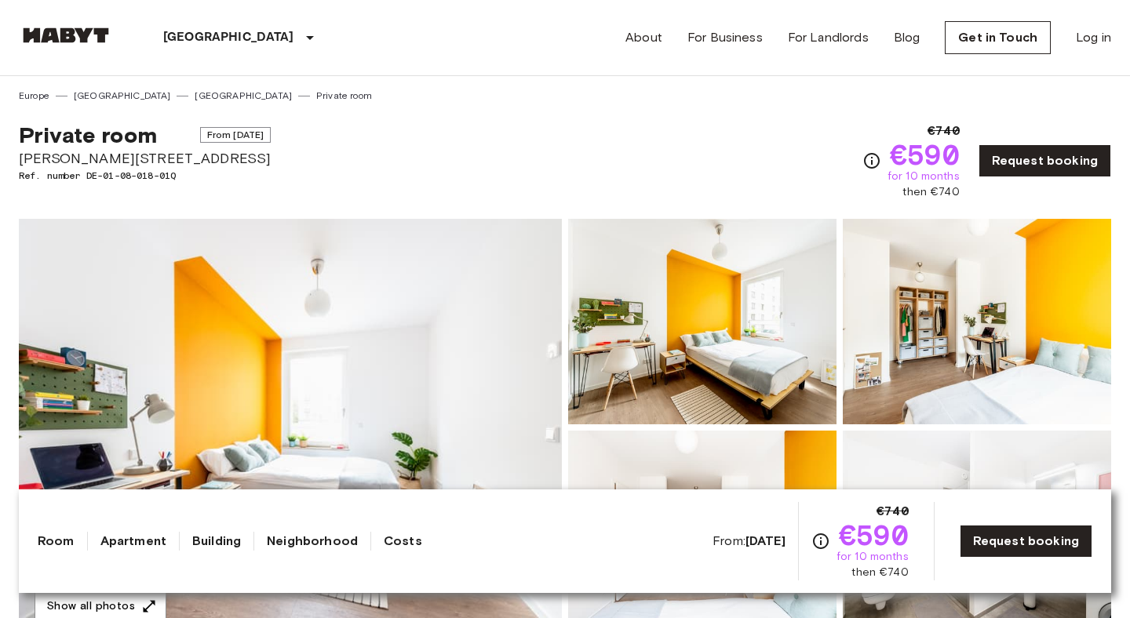
click at [218, 146] on div "Private room From [DATE]" at bounding box center [145, 135] width 252 height 27
click at [221, 133] on span "From Nov 19 2025" at bounding box center [235, 135] width 71 height 16
click at [221, 137] on span "From Nov 19 2025" at bounding box center [235, 135] width 71 height 16
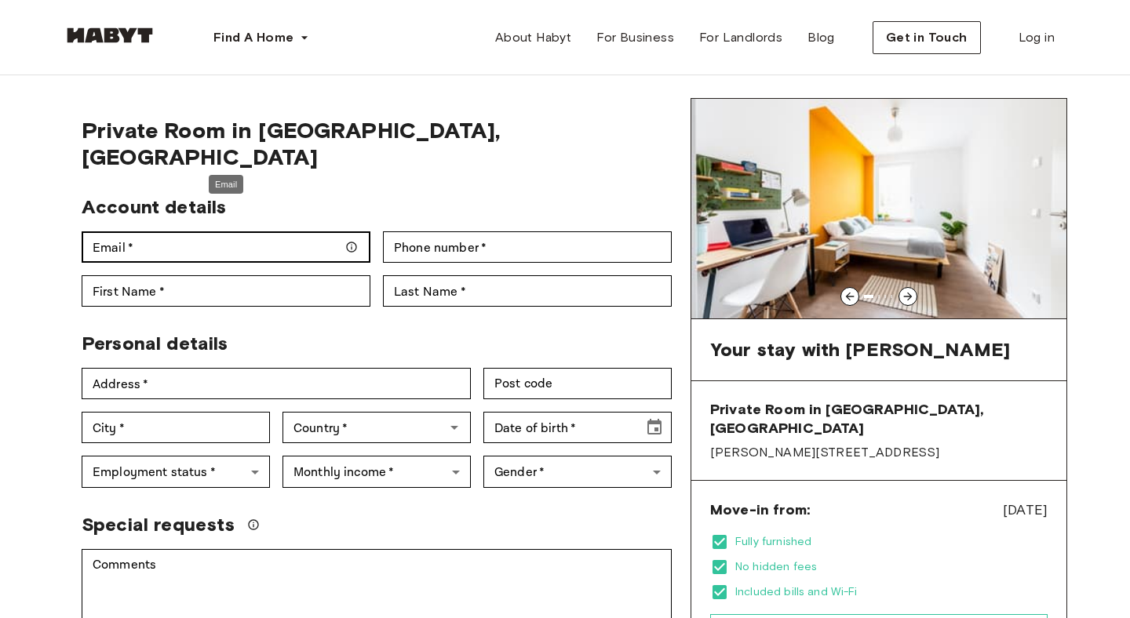
scroll to position [34, 0]
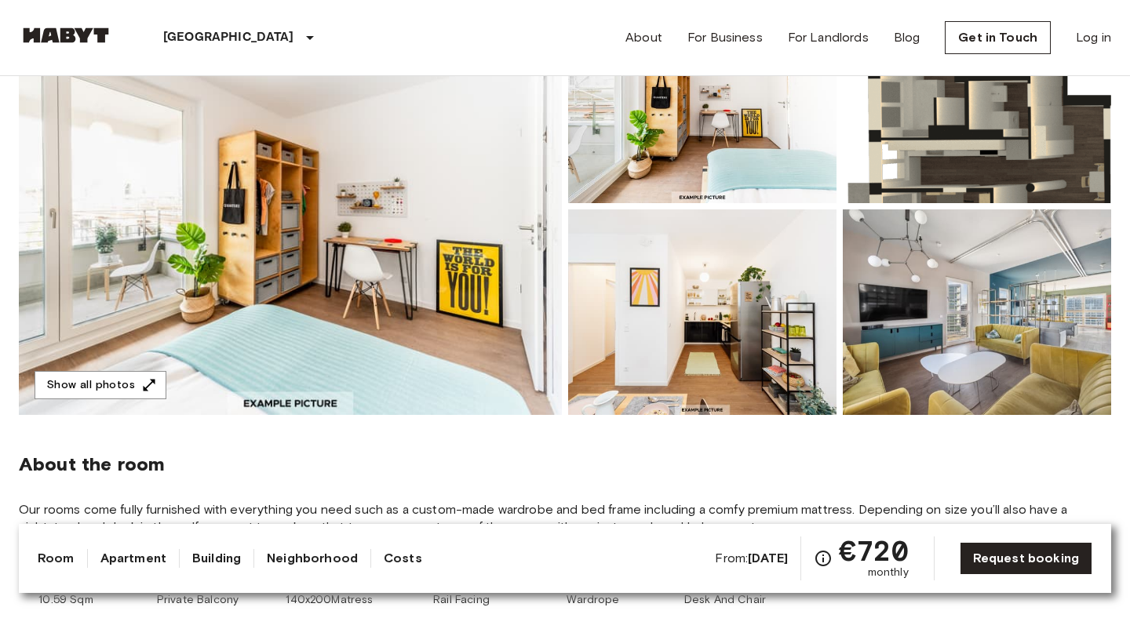
scroll to position [188, 0]
